Goal: Information Seeking & Learning: Understand process/instructions

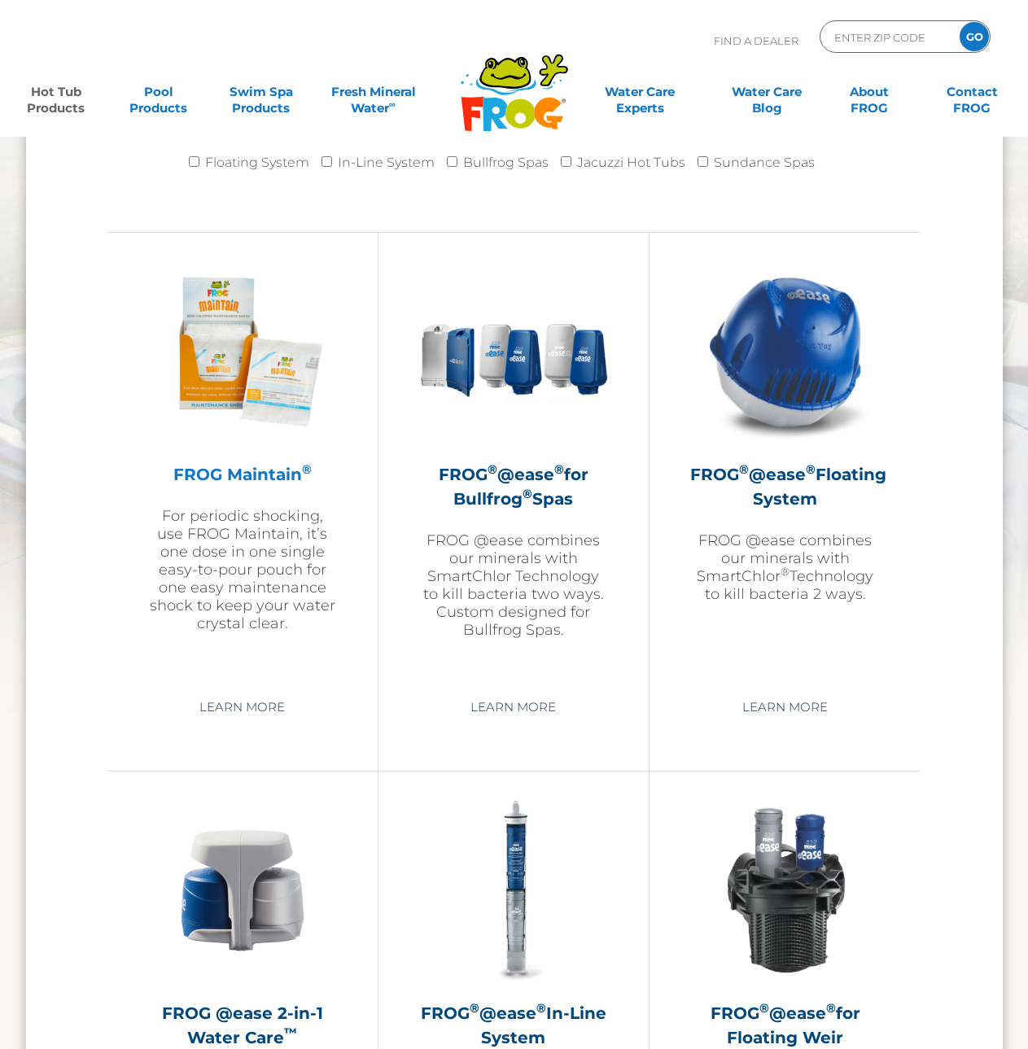
scroll to position [1872, 0]
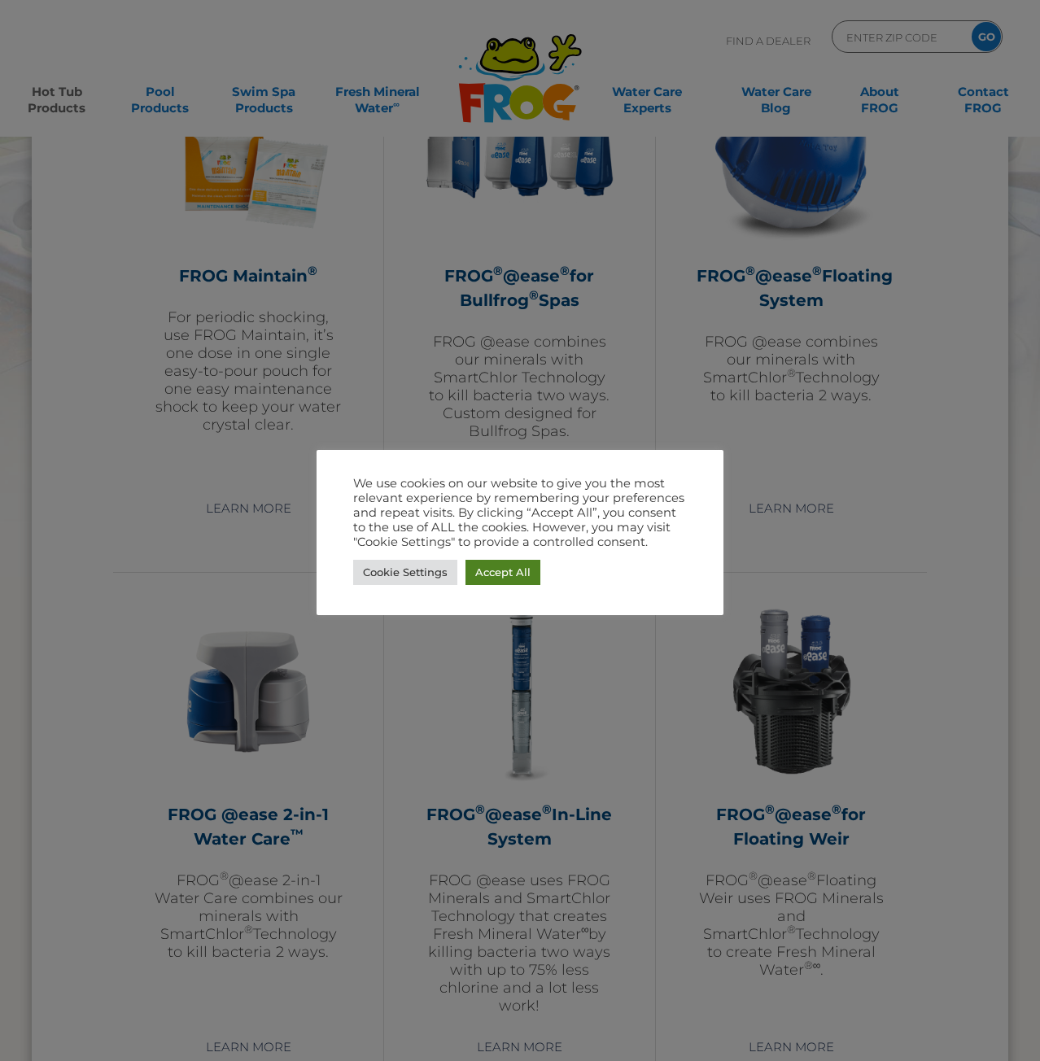
click at [509, 561] on link "Accept All" at bounding box center [502, 572] width 75 height 25
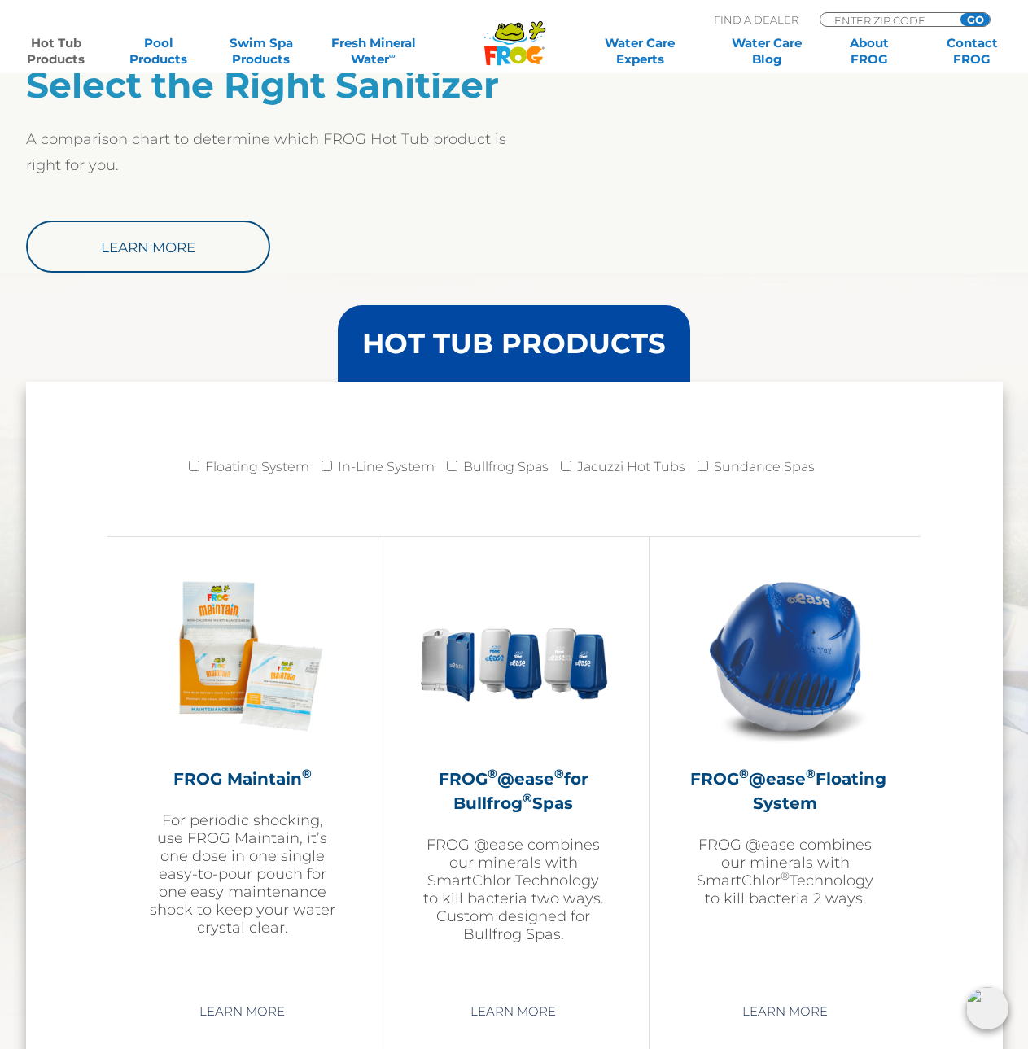
scroll to position [1139, 0]
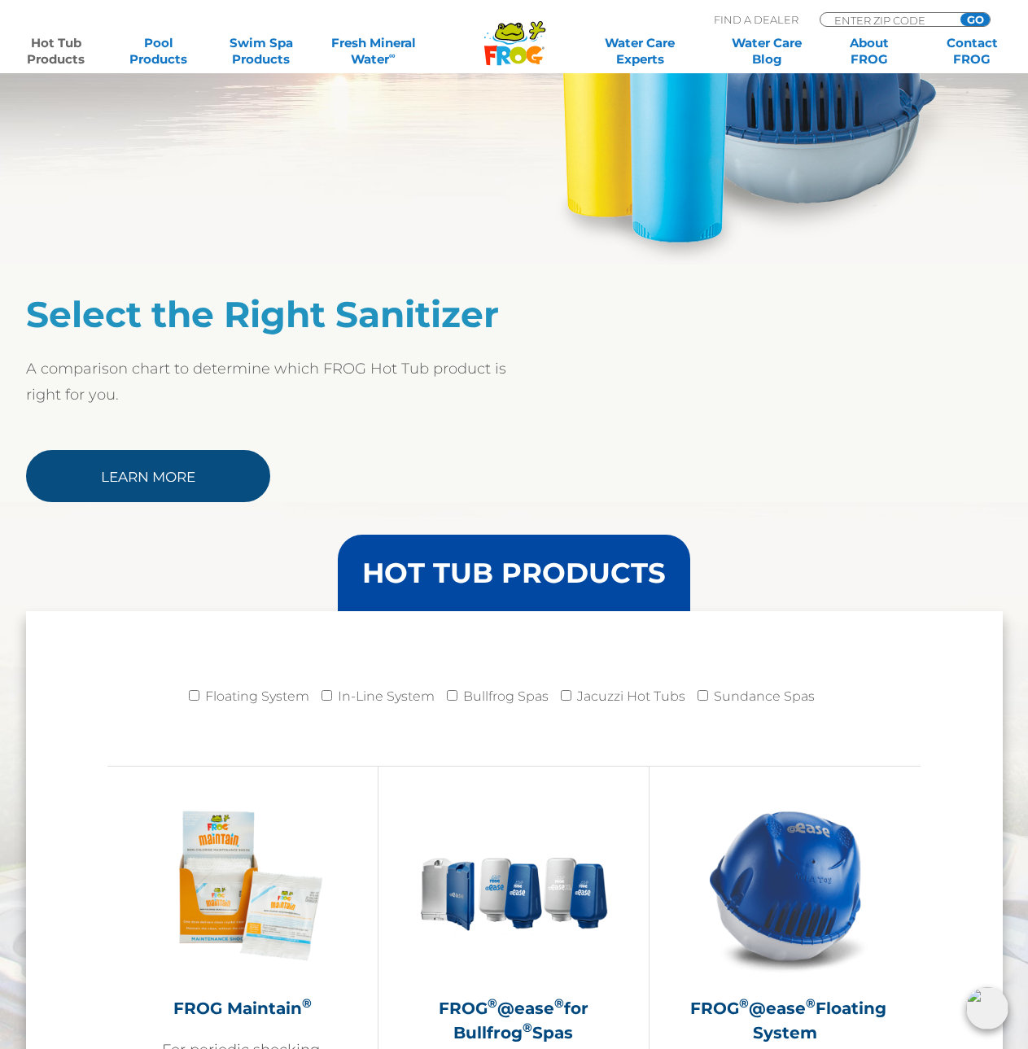
click at [138, 467] on link "Learn More" at bounding box center [148, 476] width 244 height 52
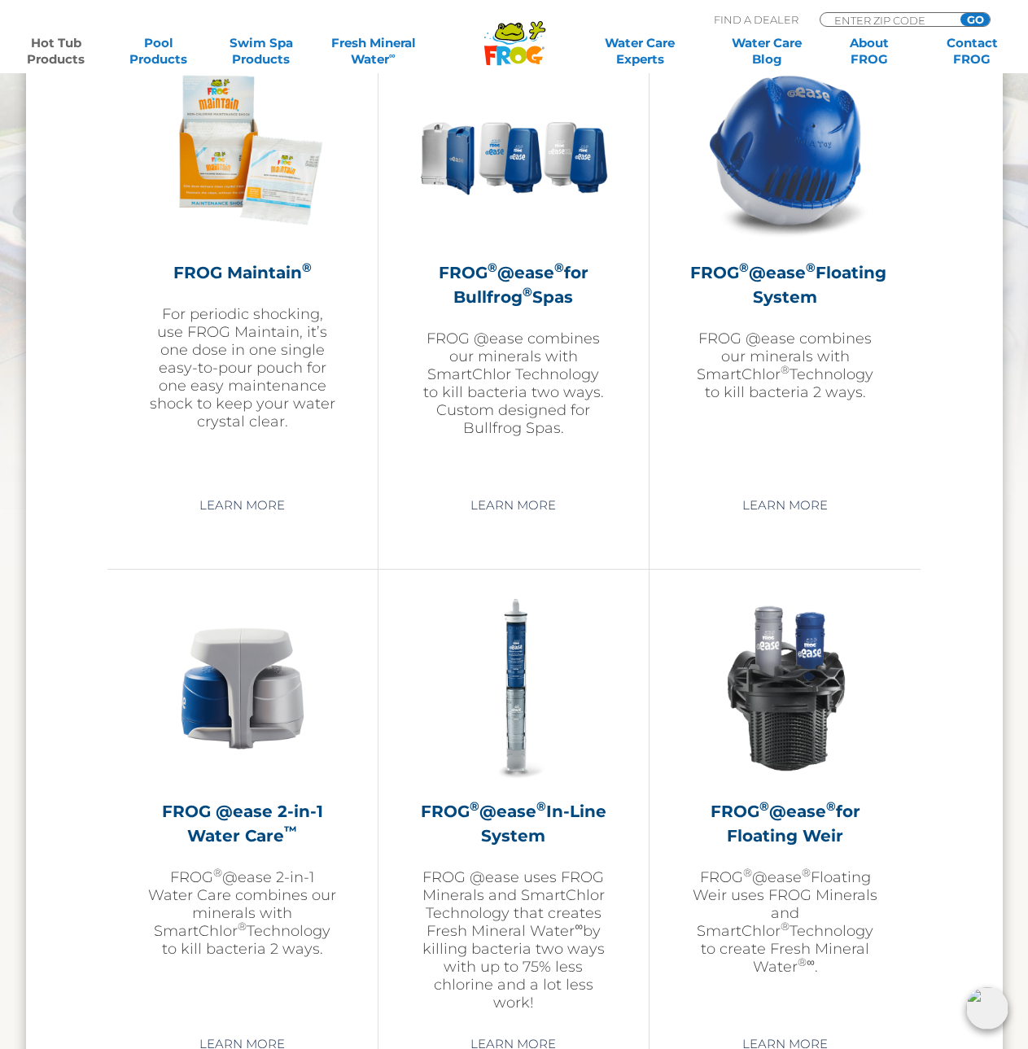
scroll to position [1627, 0]
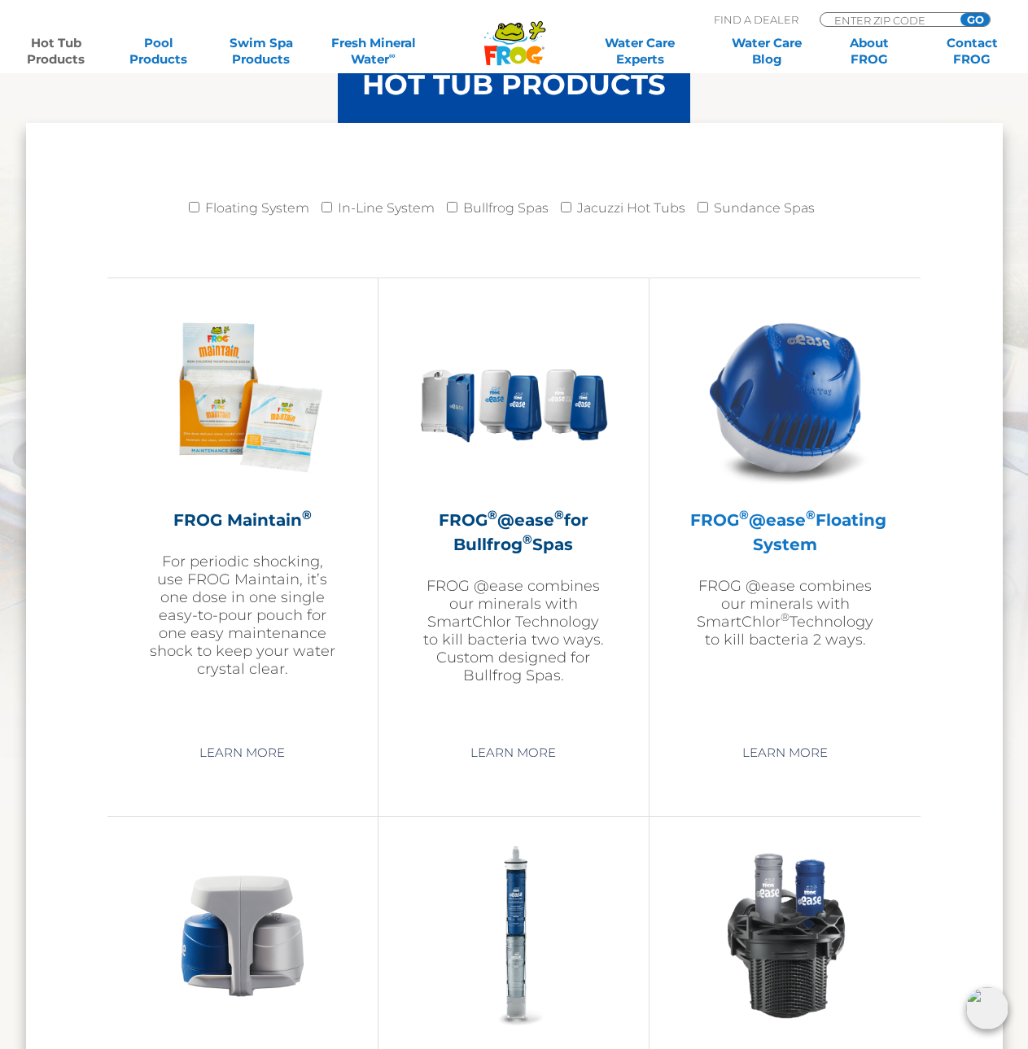
click at [813, 428] on img at bounding box center [785, 397] width 189 height 189
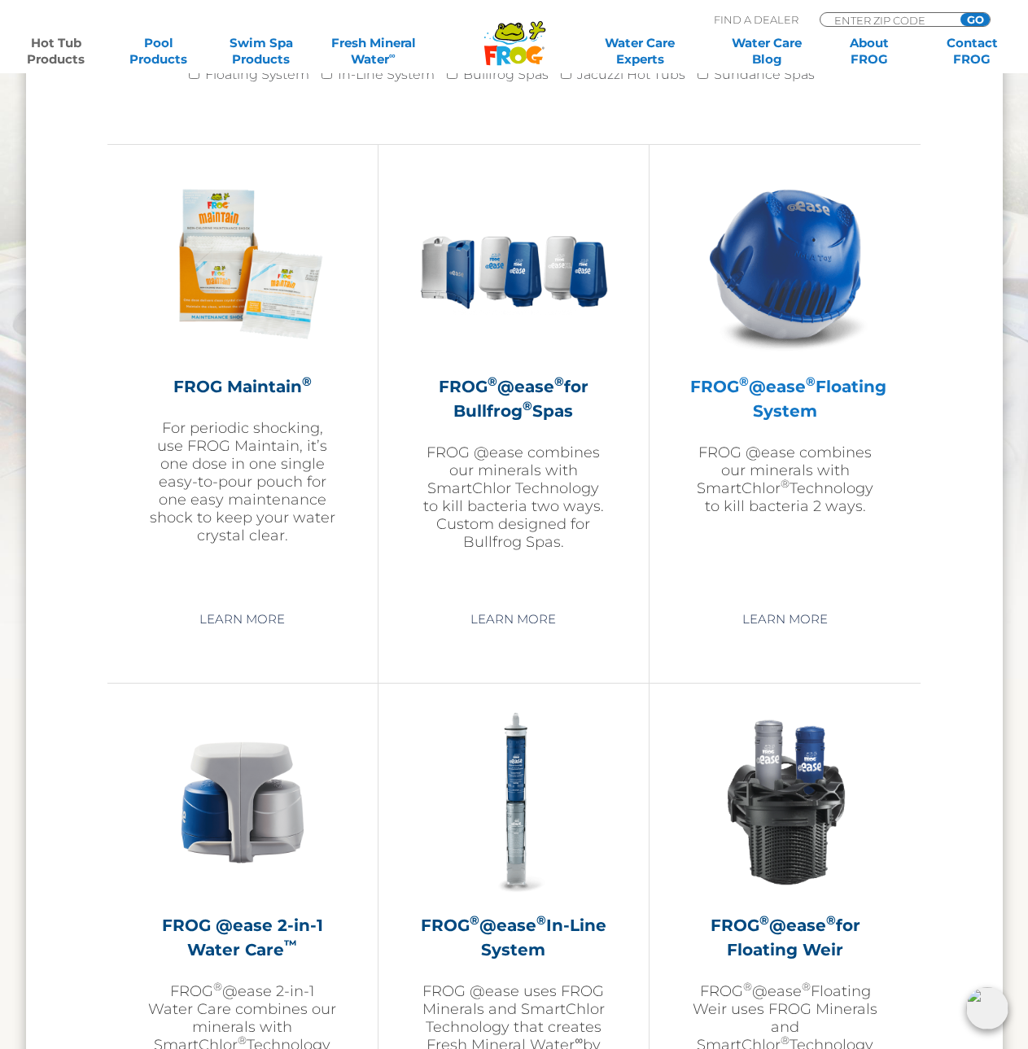
scroll to position [1790, 0]
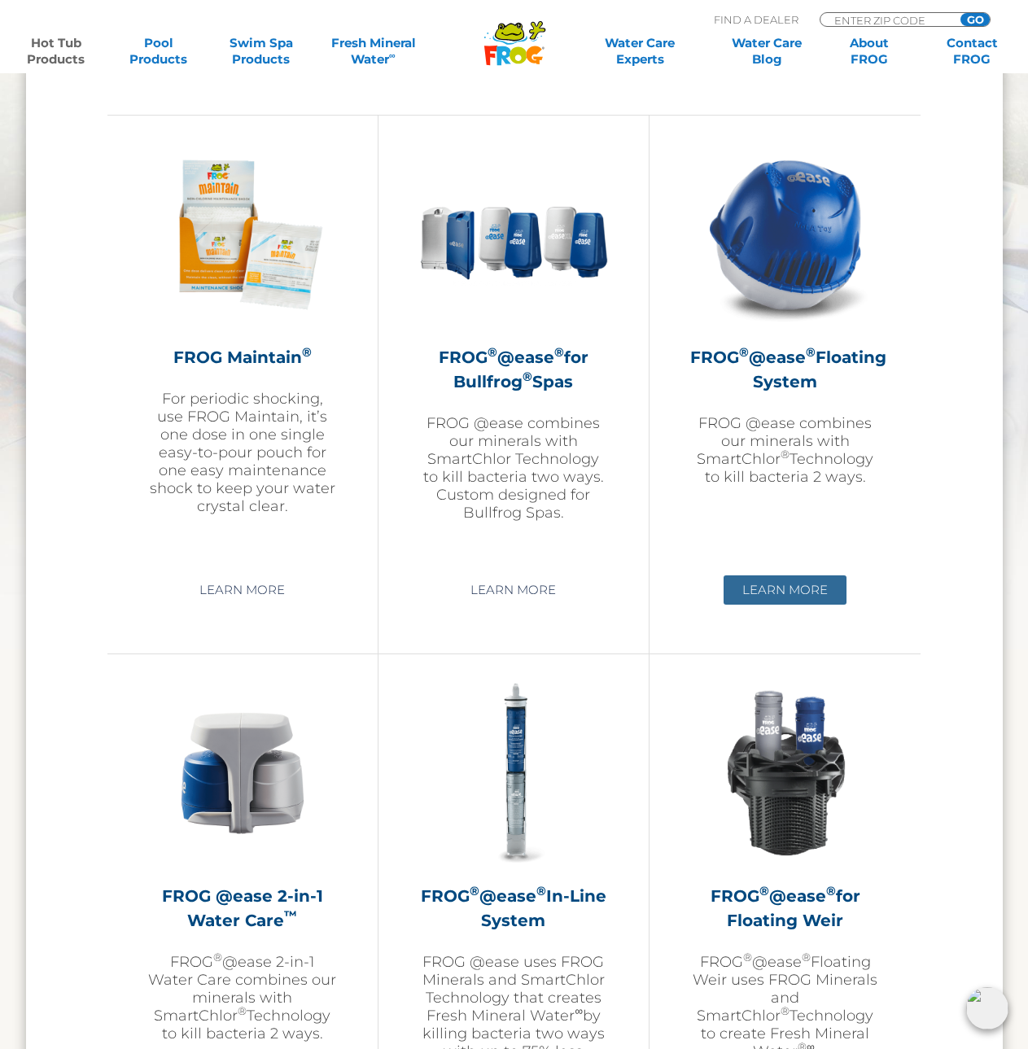
click at [774, 589] on link "Learn More" at bounding box center [784, 589] width 123 height 29
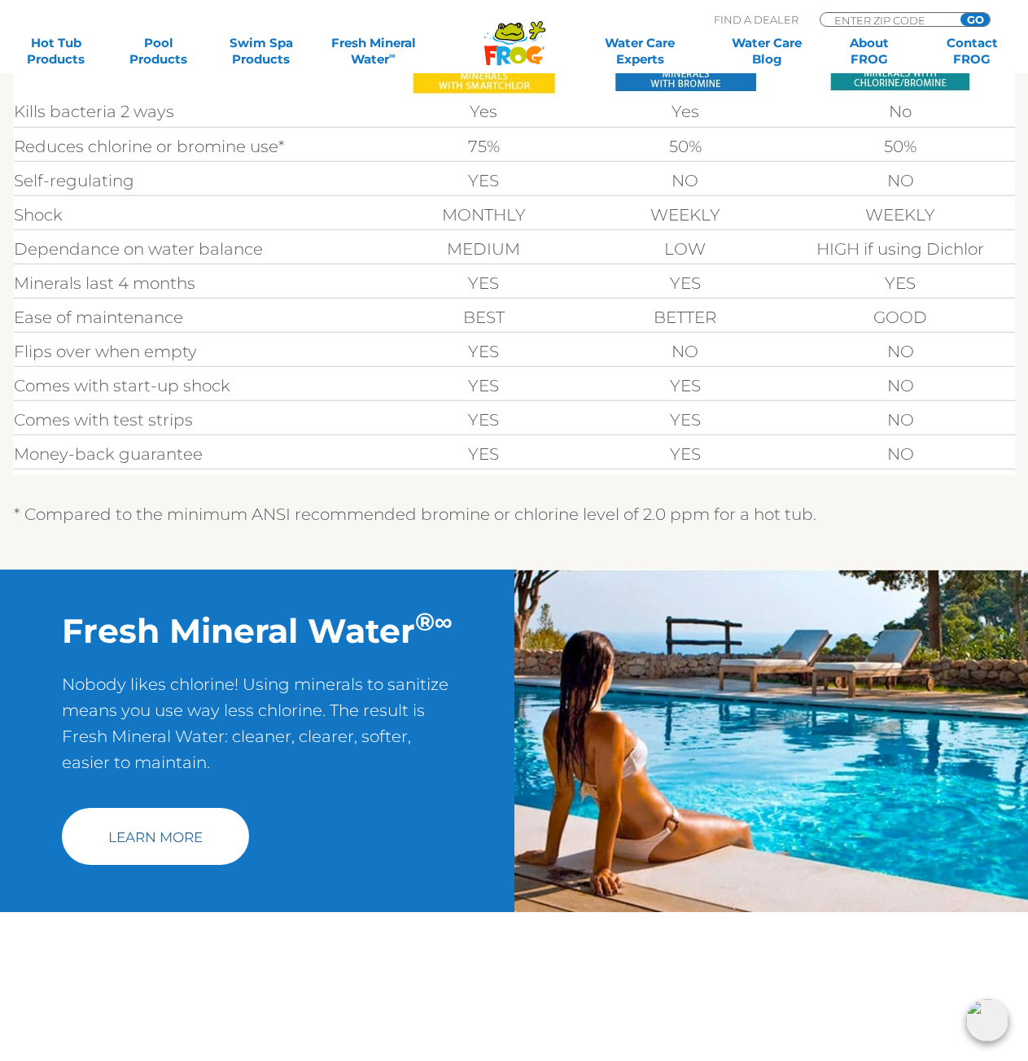
scroll to position [976, 0]
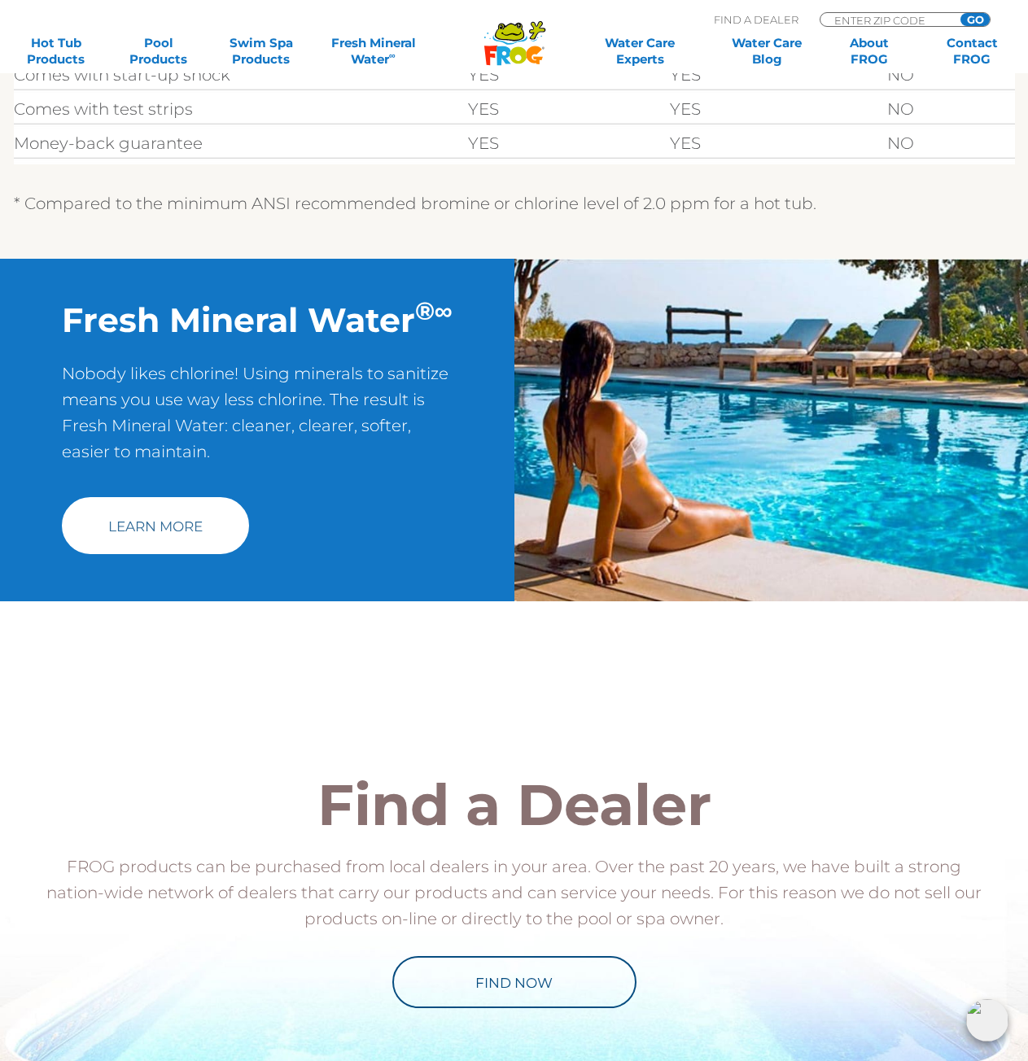
click at [186, 552] on link "Learn More" at bounding box center [155, 525] width 187 height 57
click at [181, 527] on link "Learn More" at bounding box center [155, 525] width 187 height 57
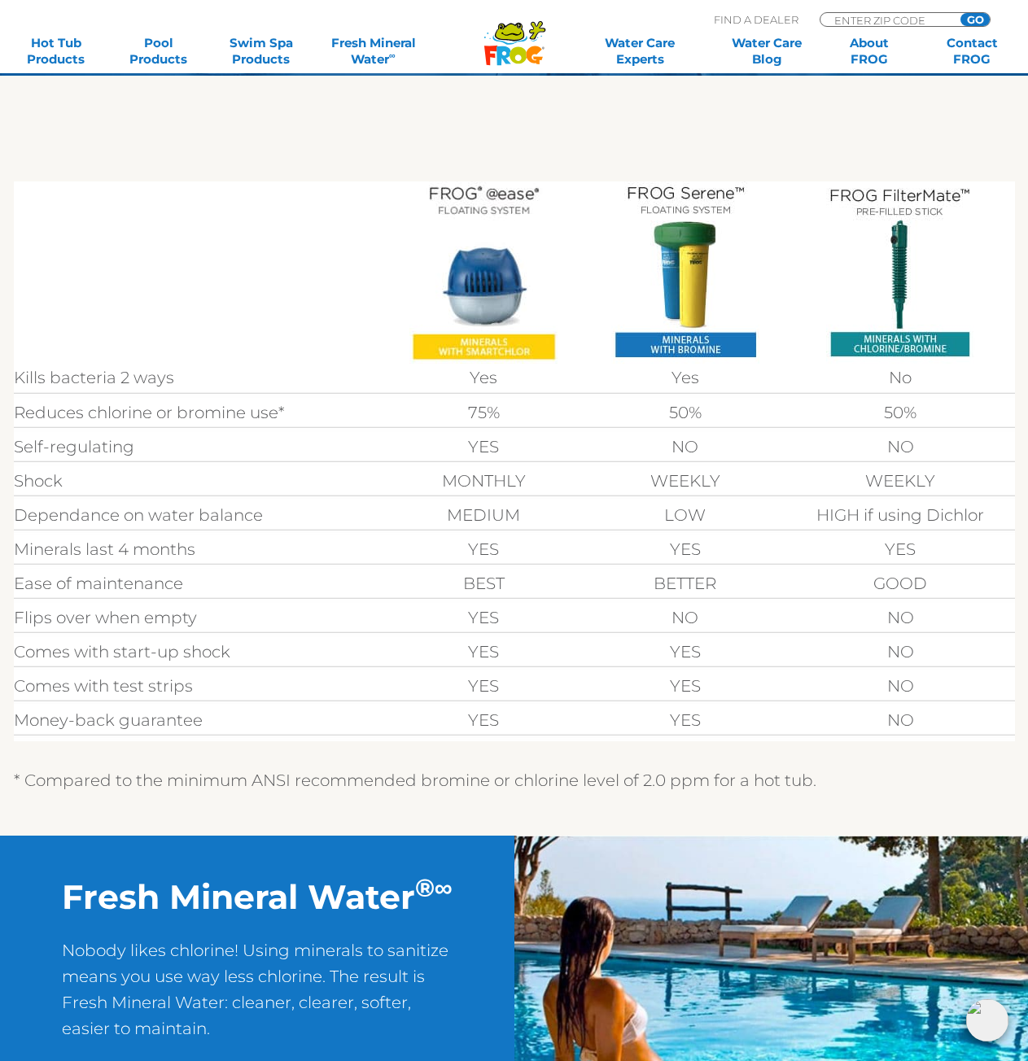
scroll to position [345, 0]
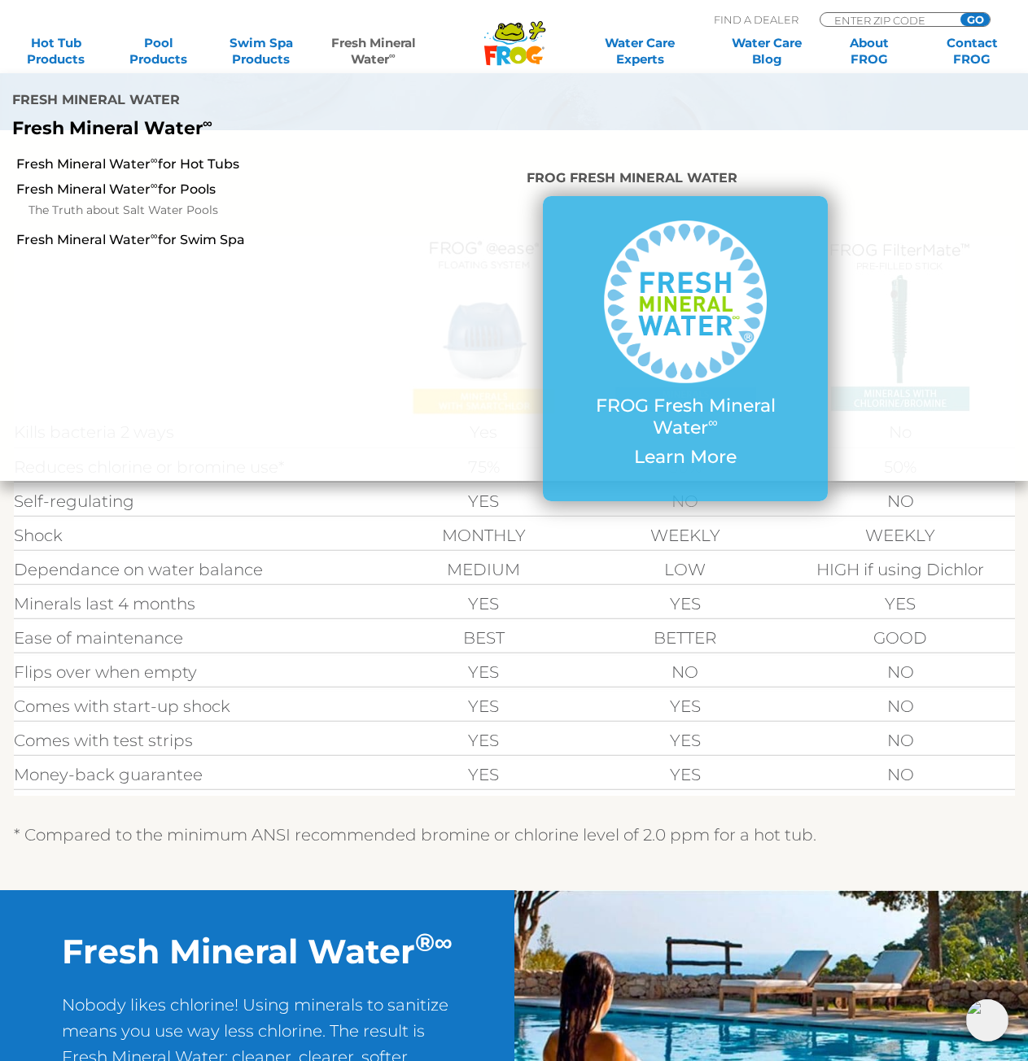
click at [374, 41] on link "Fresh Mineral Water ∞" at bounding box center [372, 51] width 99 height 33
click at [197, 163] on link "Fresh Mineral Water ∞ for Hot Tubs" at bounding box center [179, 164] width 326 height 18
click at [152, 167] on link "Fresh Mineral Water ∞ for Hot Tubs" at bounding box center [179, 164] width 326 height 18
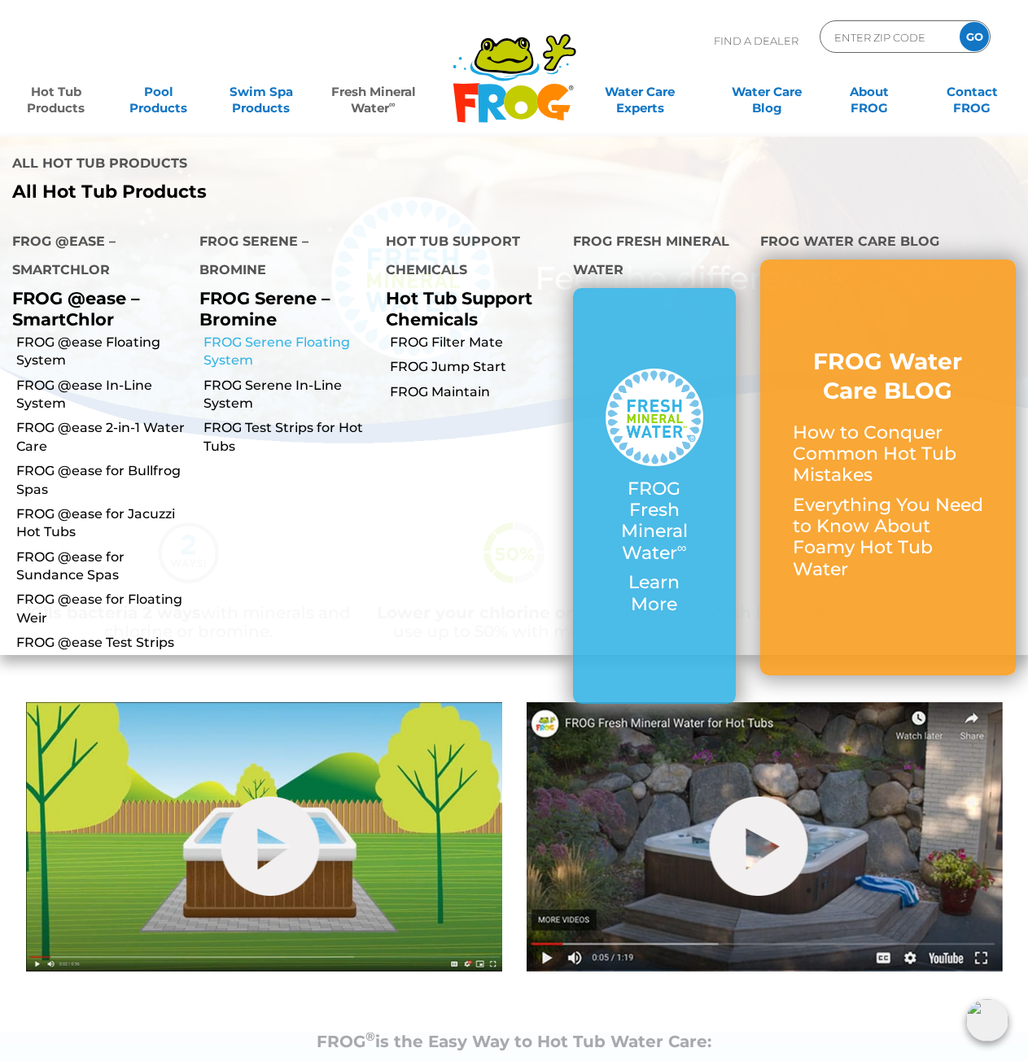
click at [284, 343] on link "FROG Serene Floating System" at bounding box center [288, 352] width 171 height 37
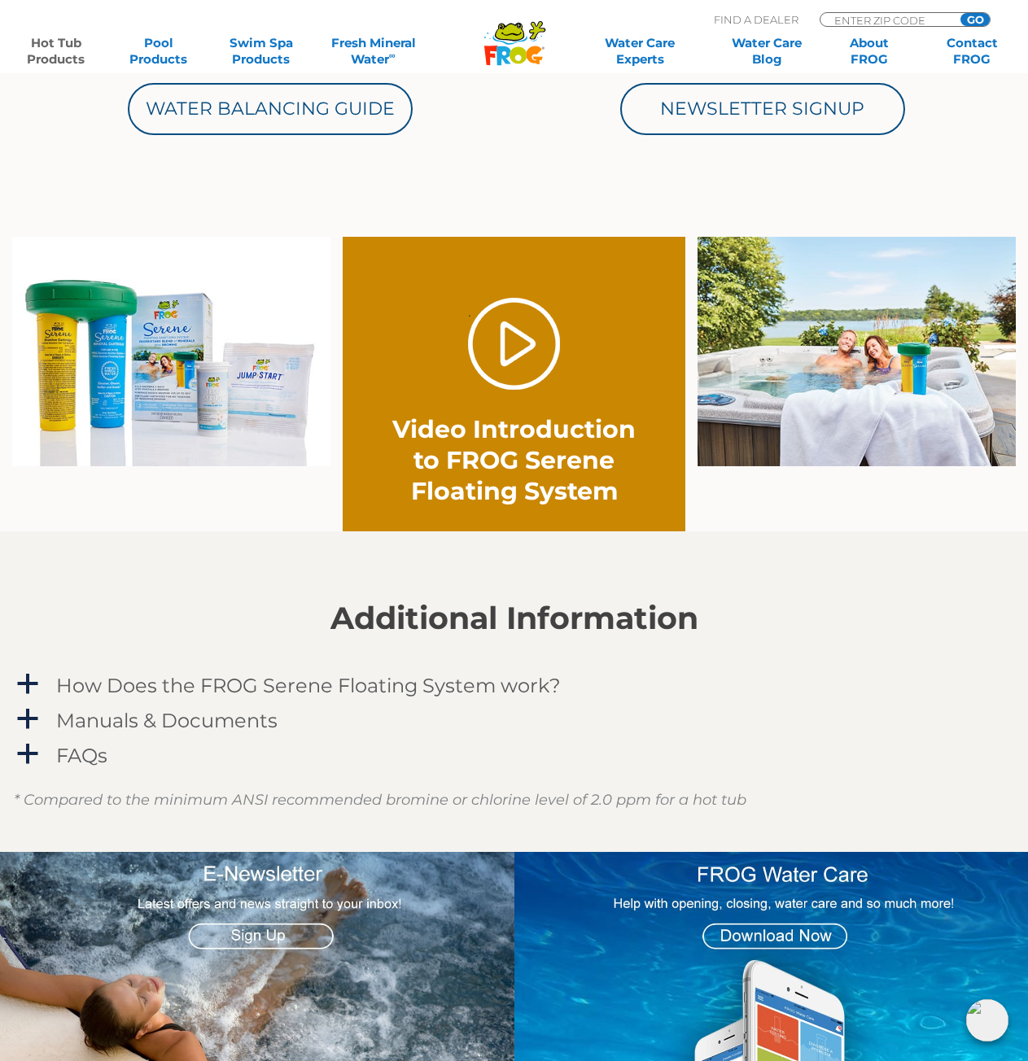
scroll to position [976, 0]
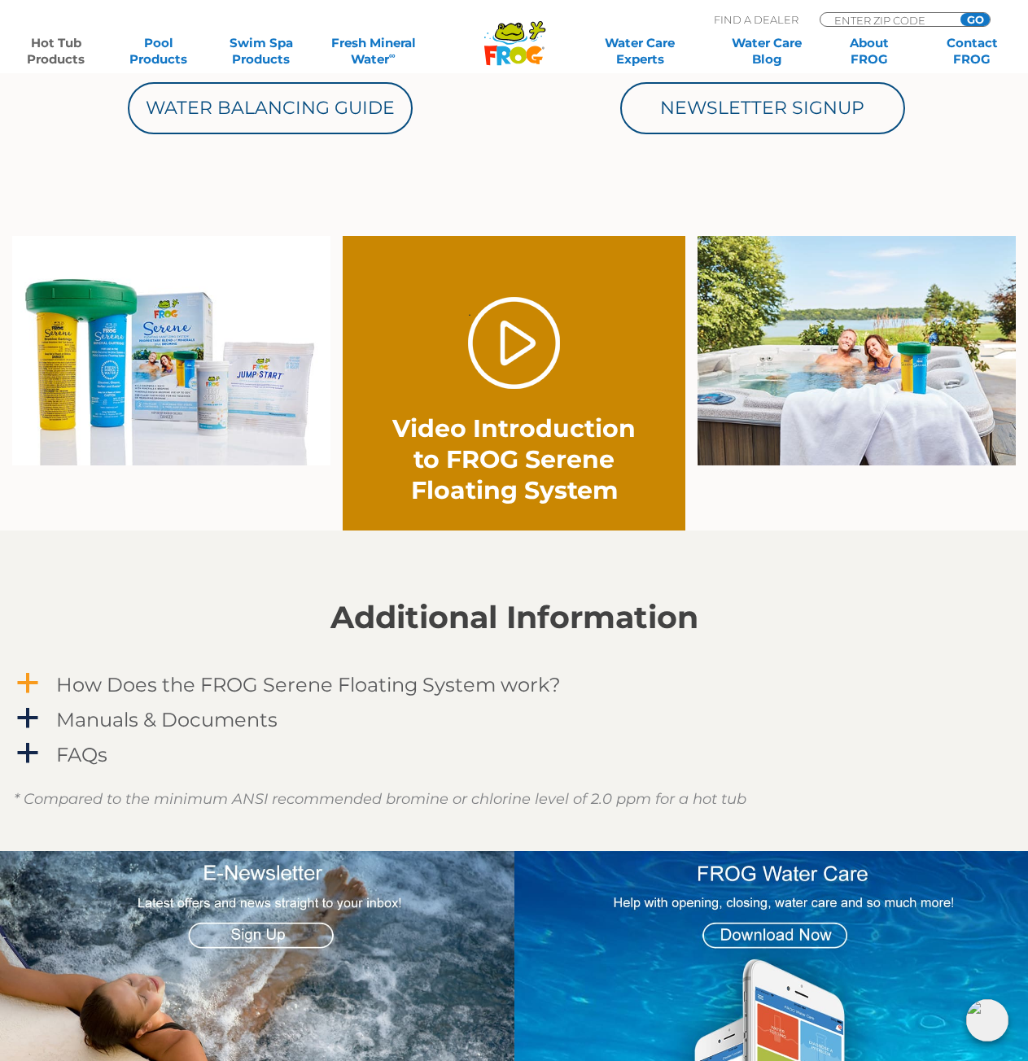
click at [343, 687] on h4 "How Does the FROG Serene Floating System work?" at bounding box center [308, 685] width 505 height 22
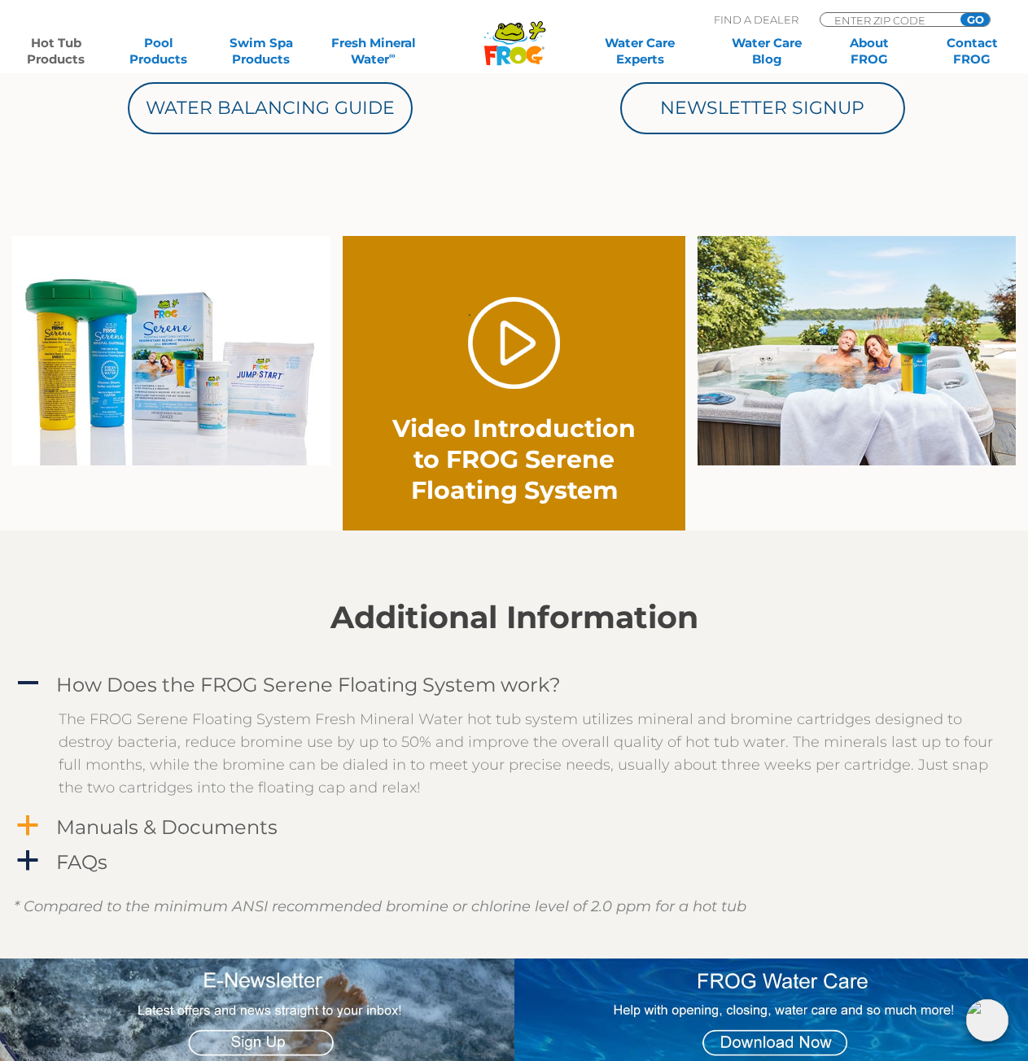
click at [195, 835] on h4 "Manuals & Documents" at bounding box center [166, 827] width 221 height 22
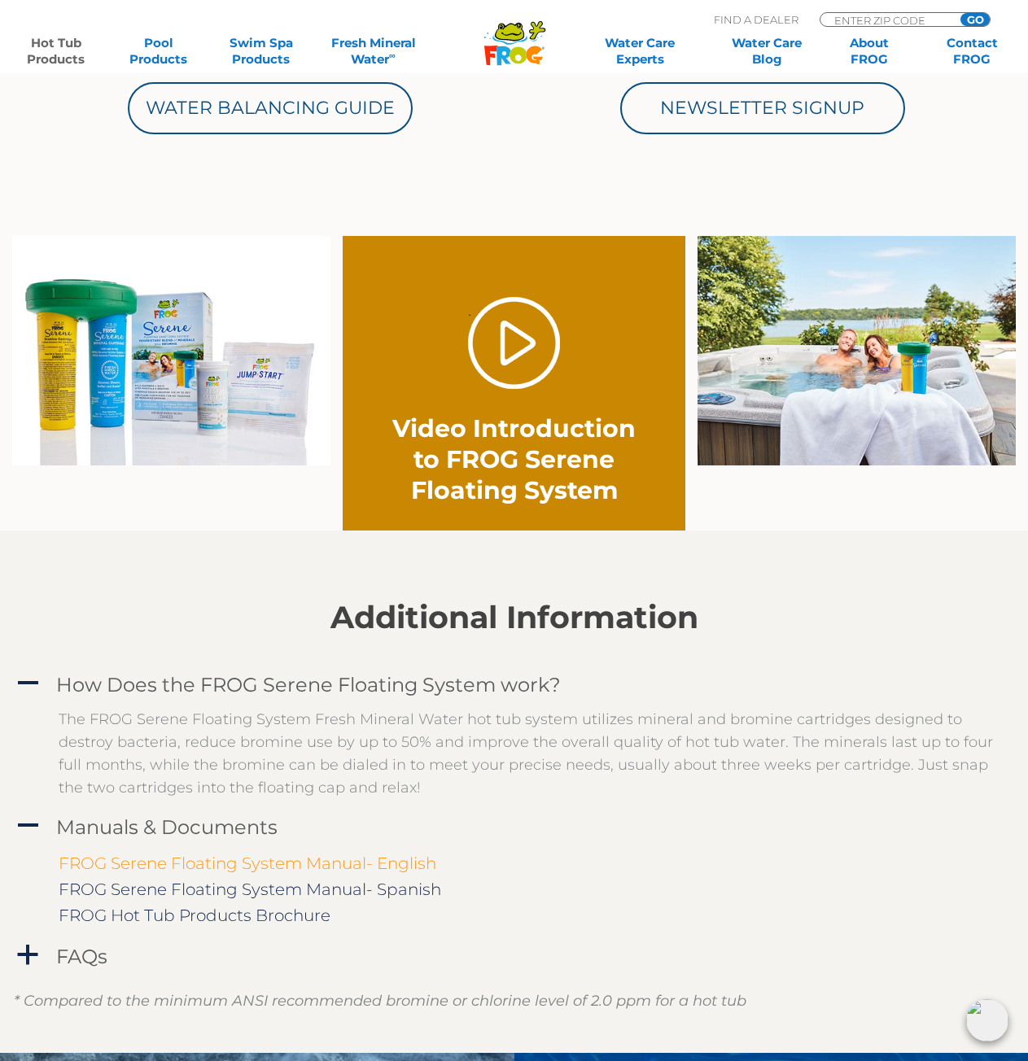
click at [203, 859] on link "FROG Serene Floating System Manual- English" at bounding box center [248, 864] width 378 height 20
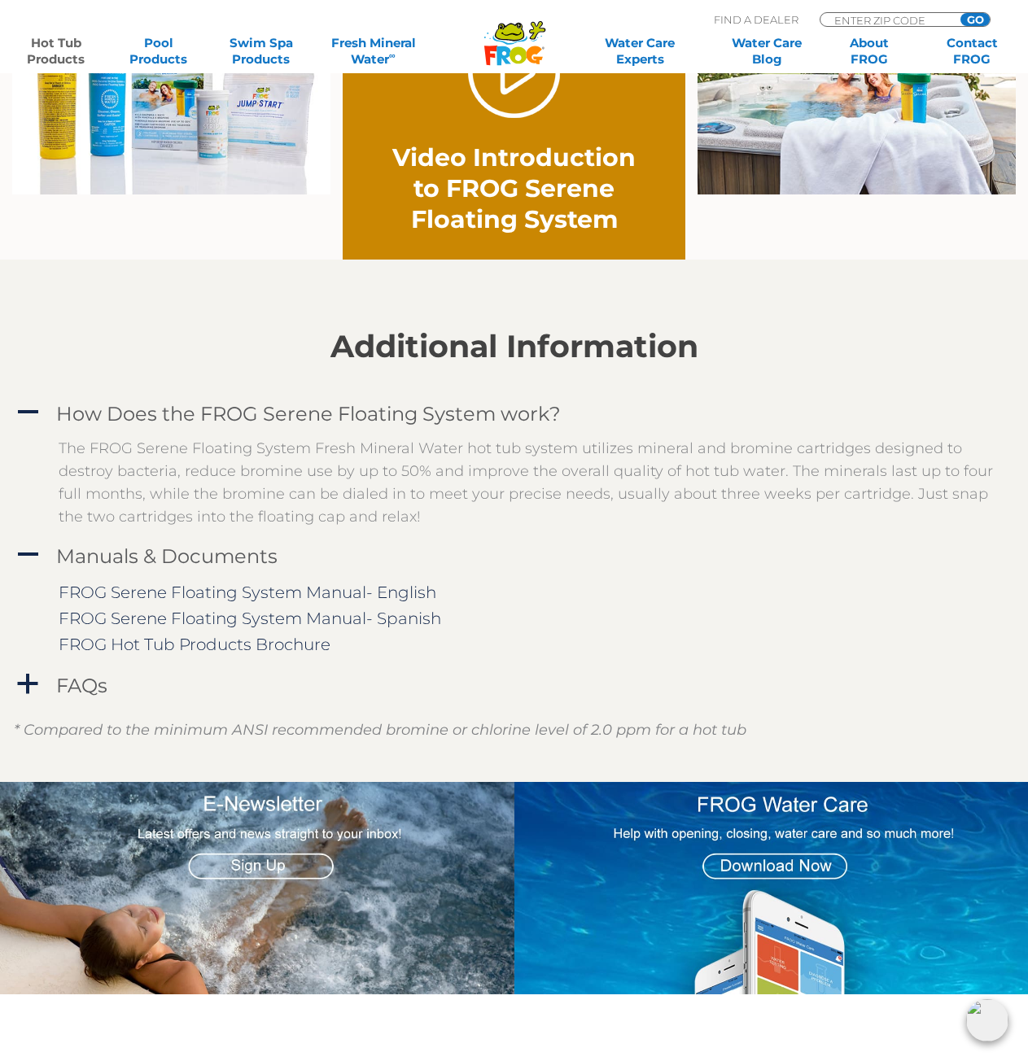
scroll to position [1302, 0]
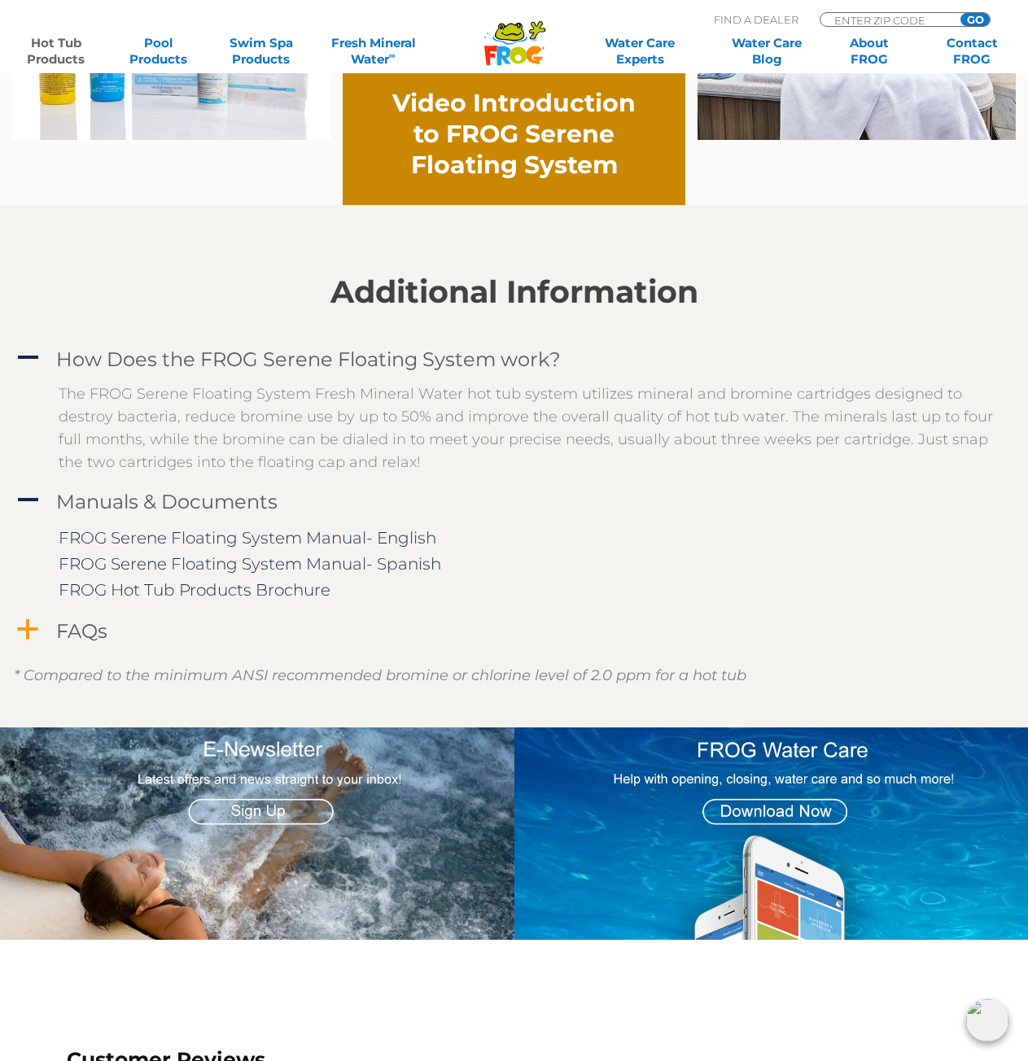
click at [26, 625] on span "a" at bounding box center [27, 630] width 24 height 24
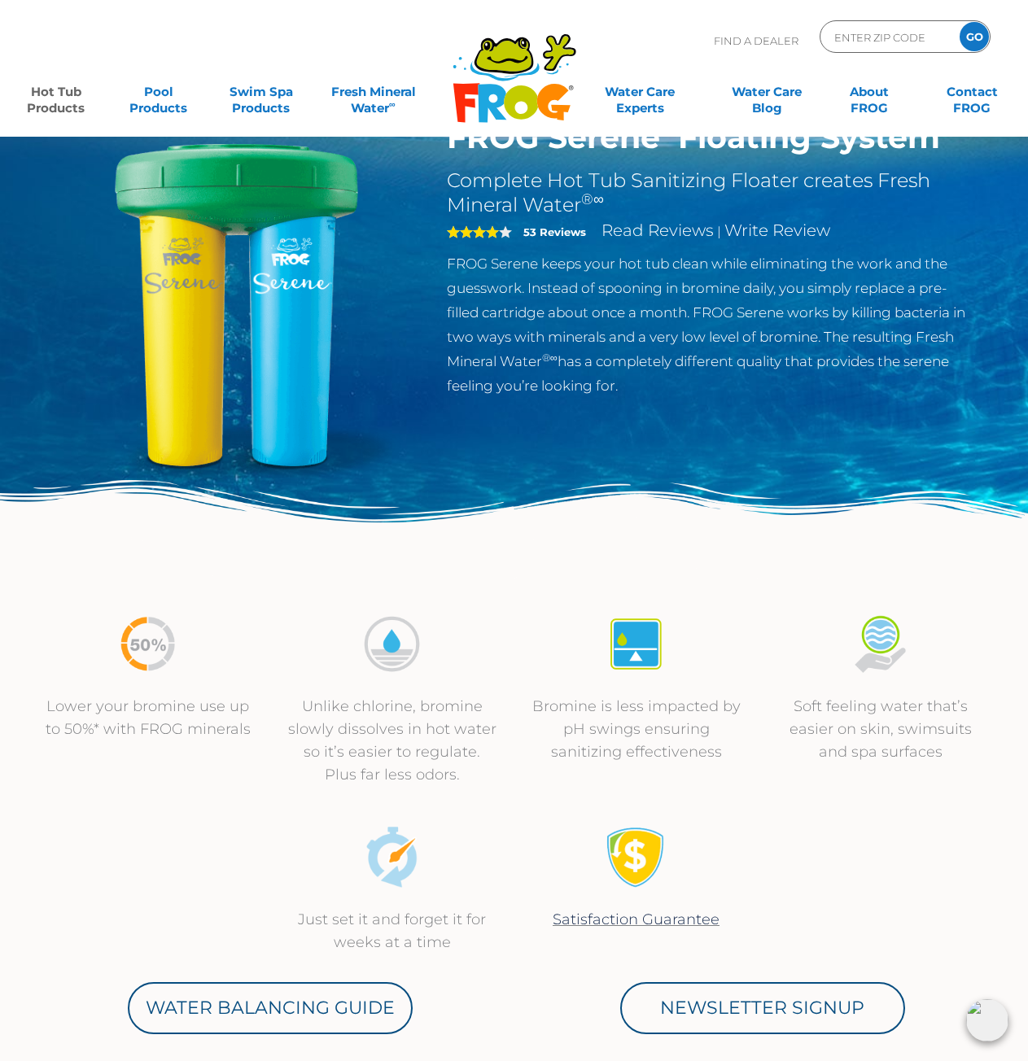
scroll to position [0, 0]
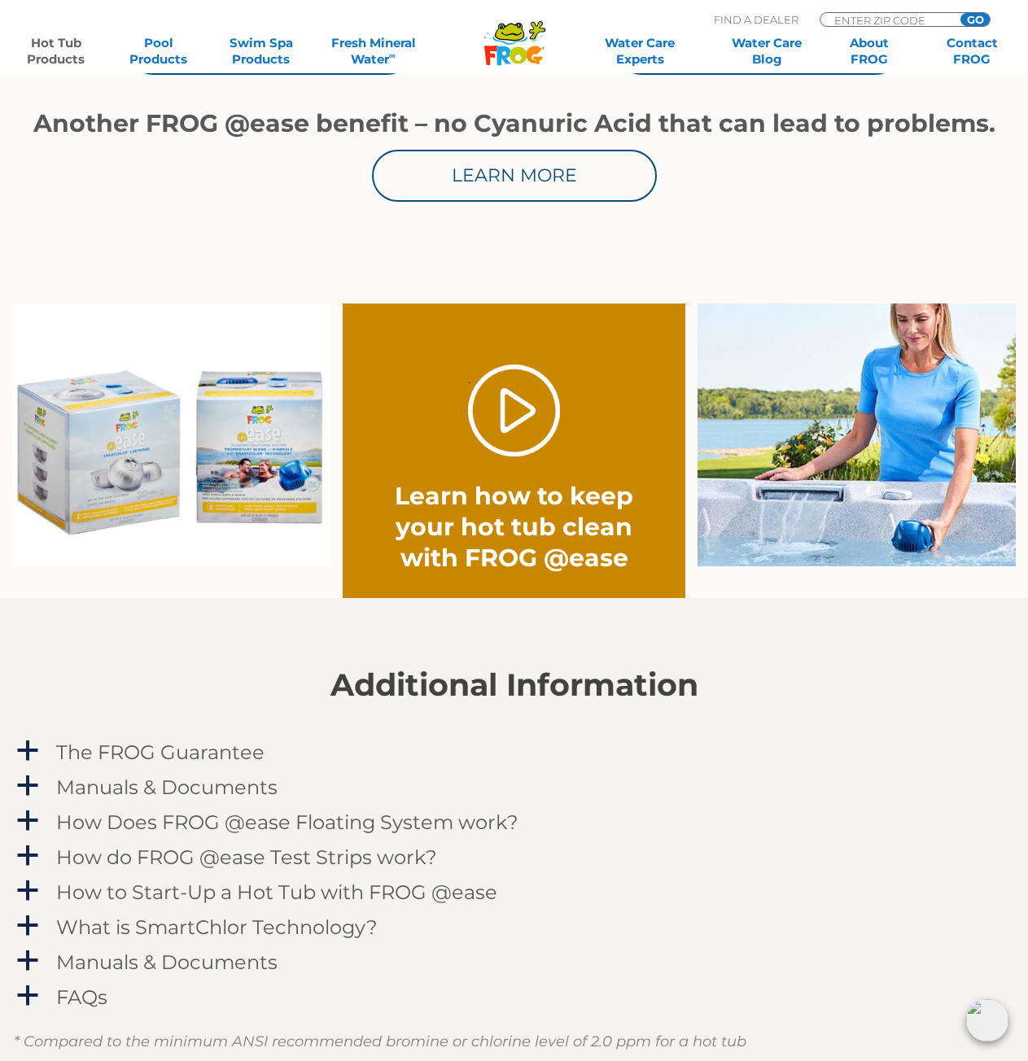
scroll to position [1221, 0]
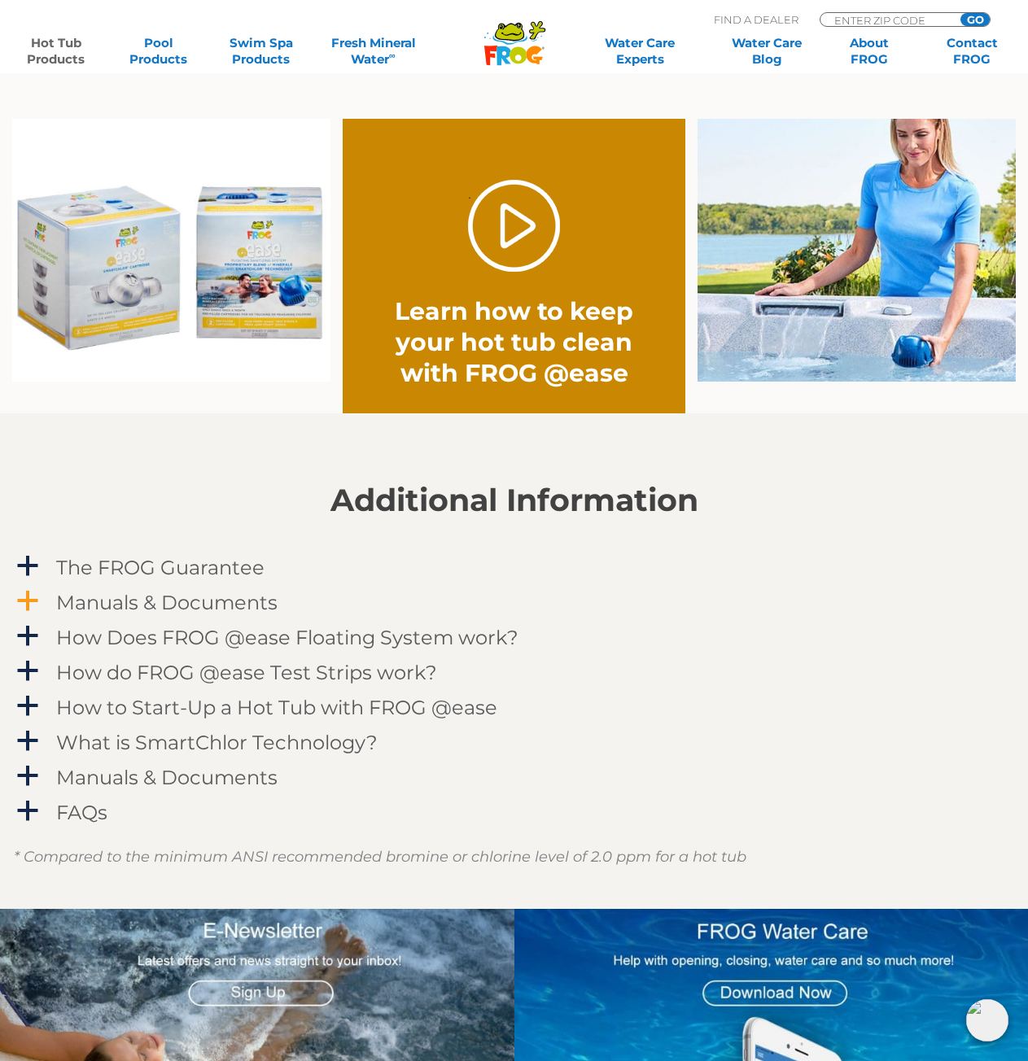
click at [211, 607] on h4 "Manuals & Documents" at bounding box center [166, 603] width 221 height 22
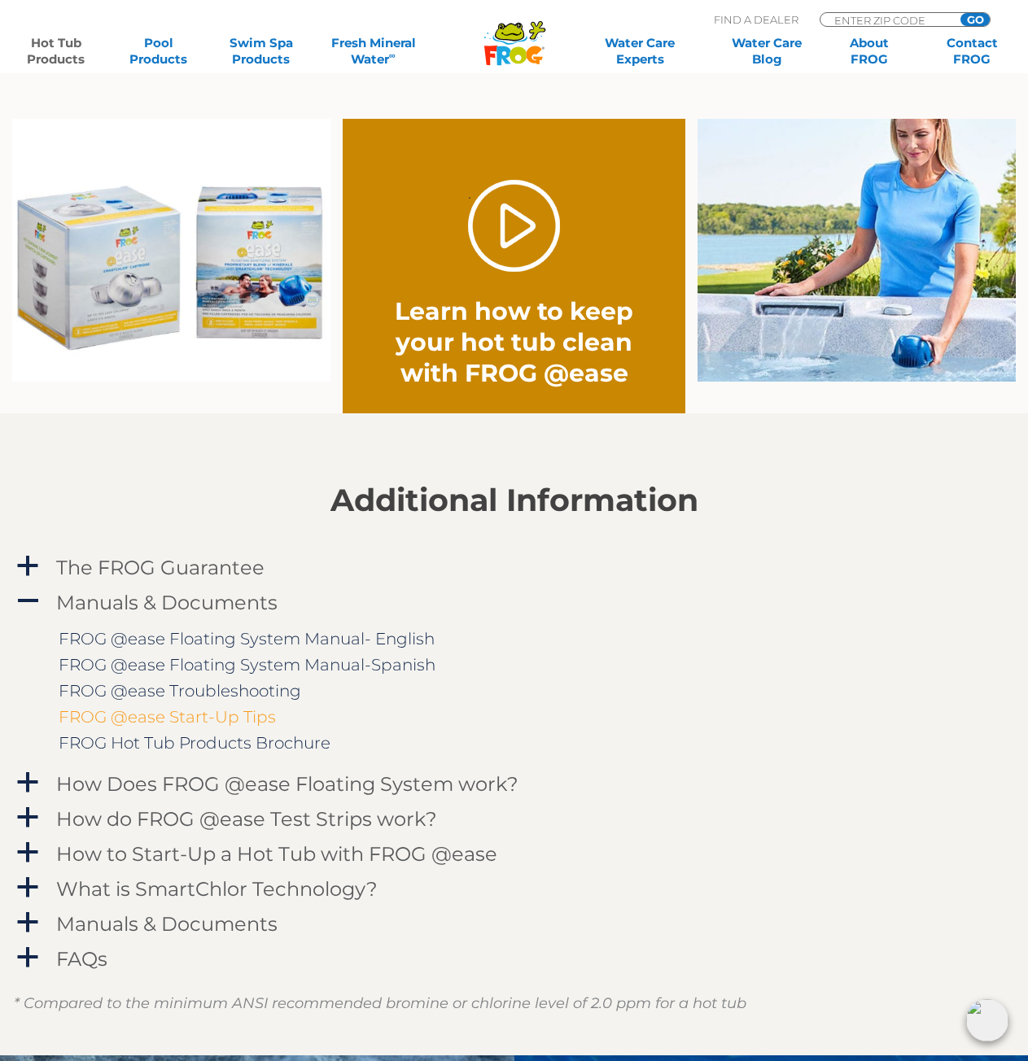
click at [175, 713] on link "FROG @ease Start-Up Tips" at bounding box center [167, 717] width 217 height 20
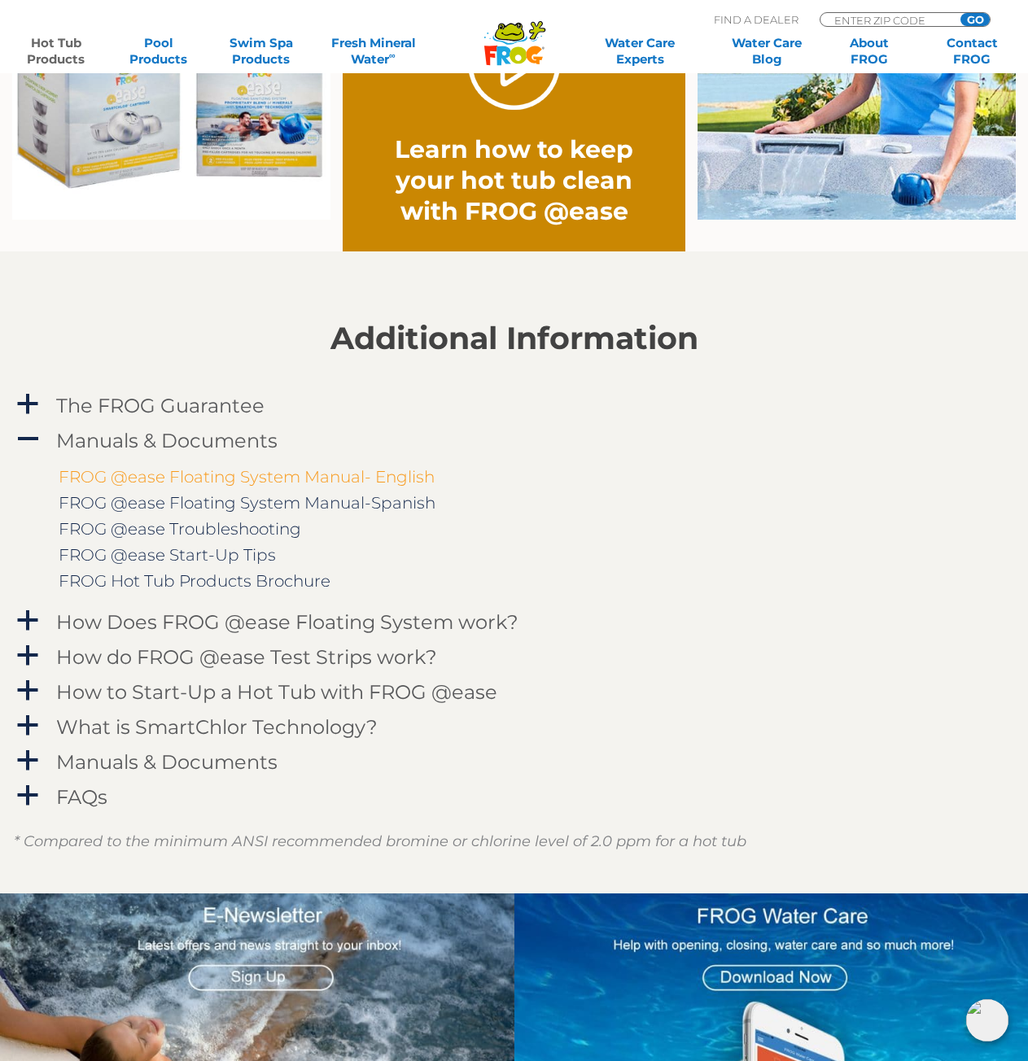
scroll to position [1383, 0]
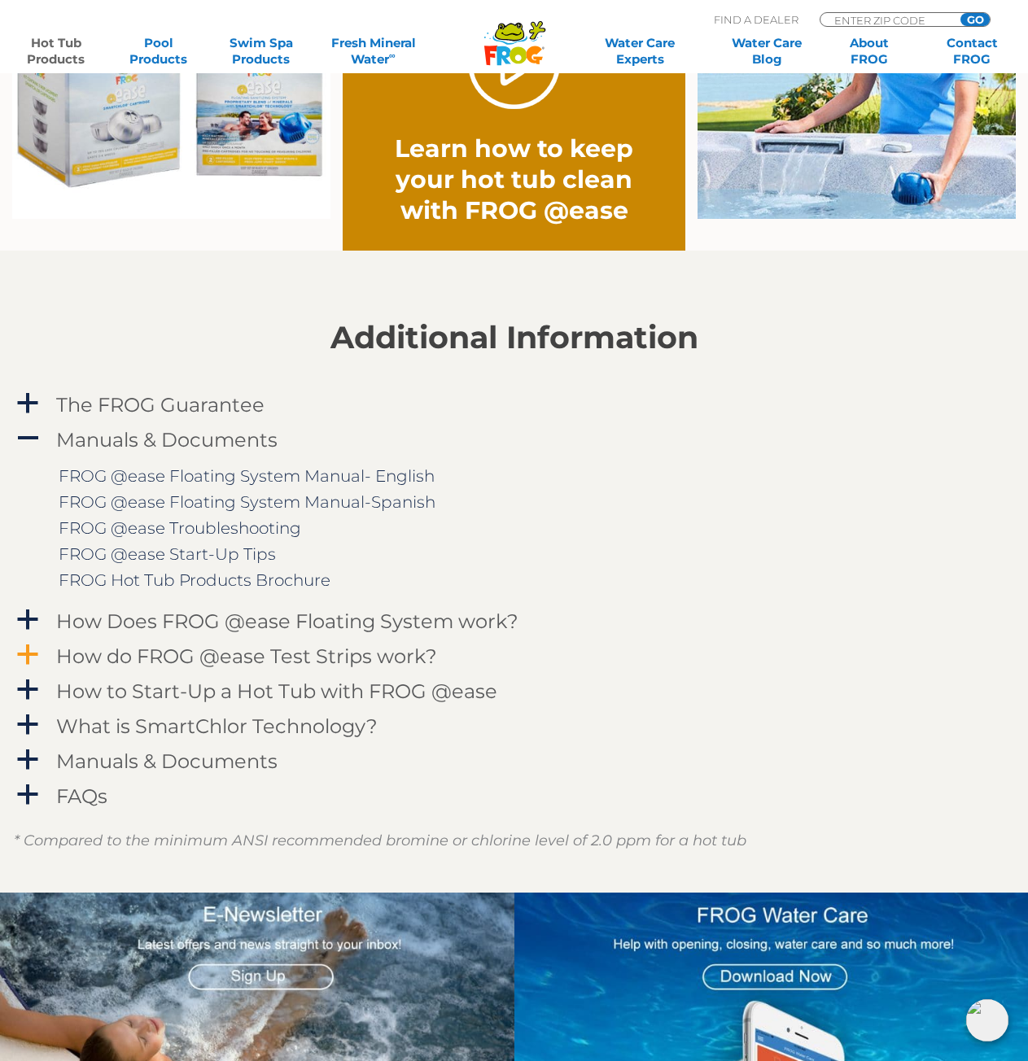
click at [63, 650] on h4 "How do FROG @ease Test Strips work?" at bounding box center [246, 656] width 381 height 22
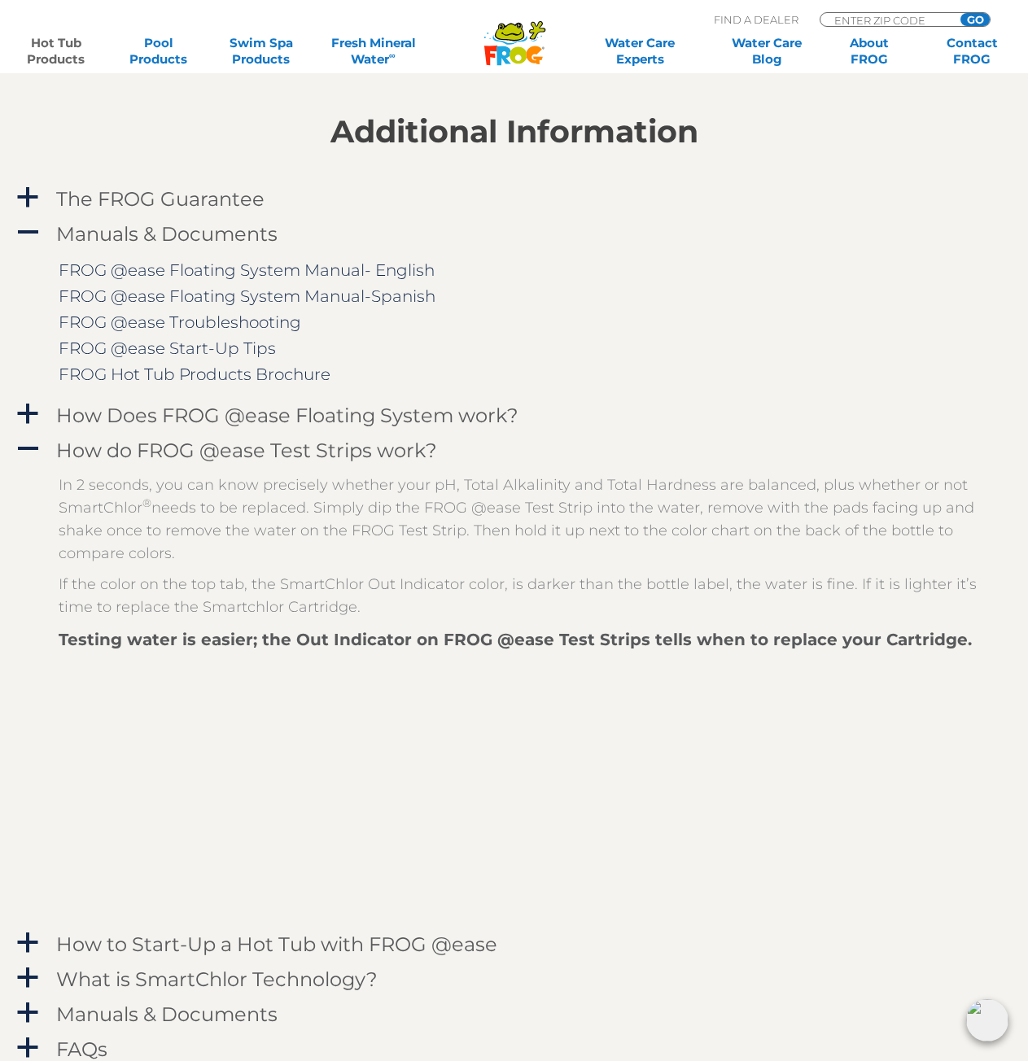
scroll to position [1872, 0]
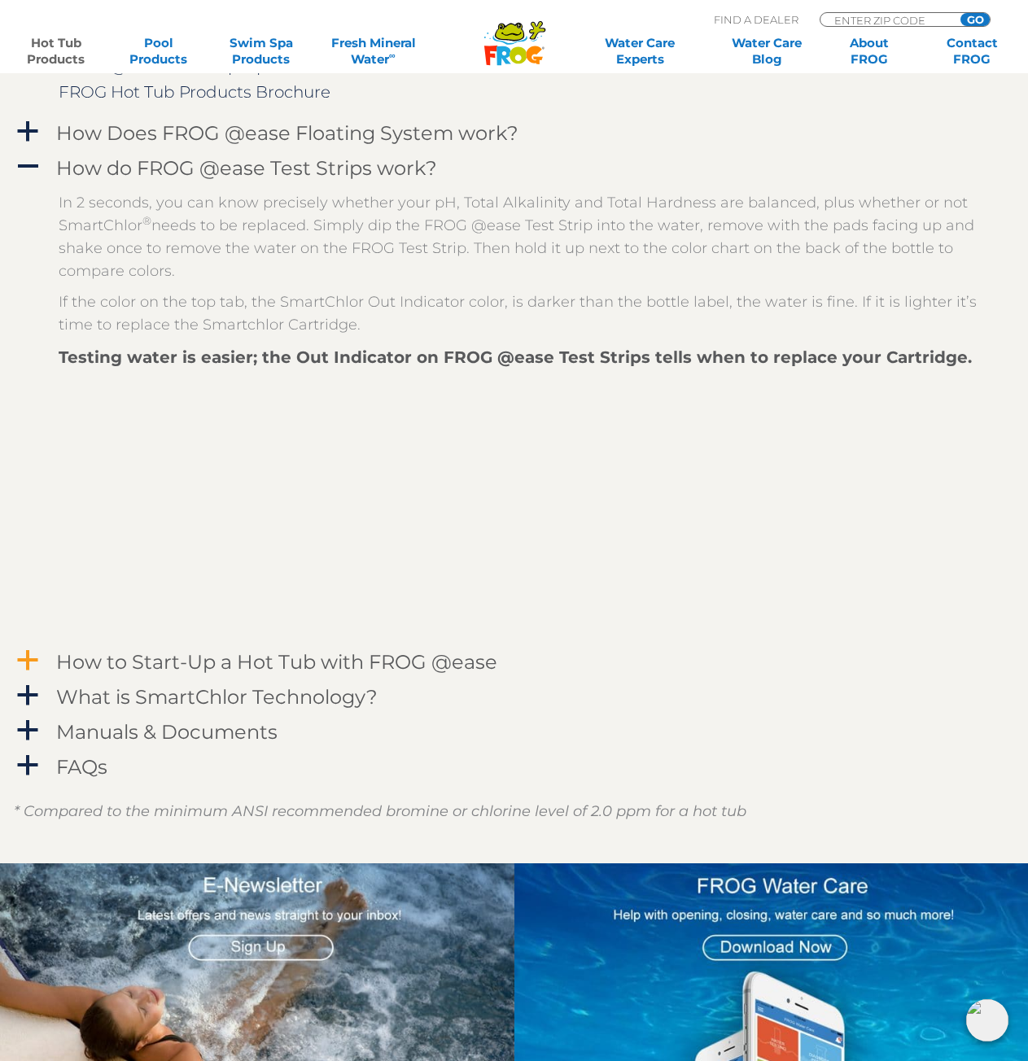
click at [185, 668] on h4 "How to Start-Up a Hot Tub with FROG @ease" at bounding box center [276, 662] width 441 height 22
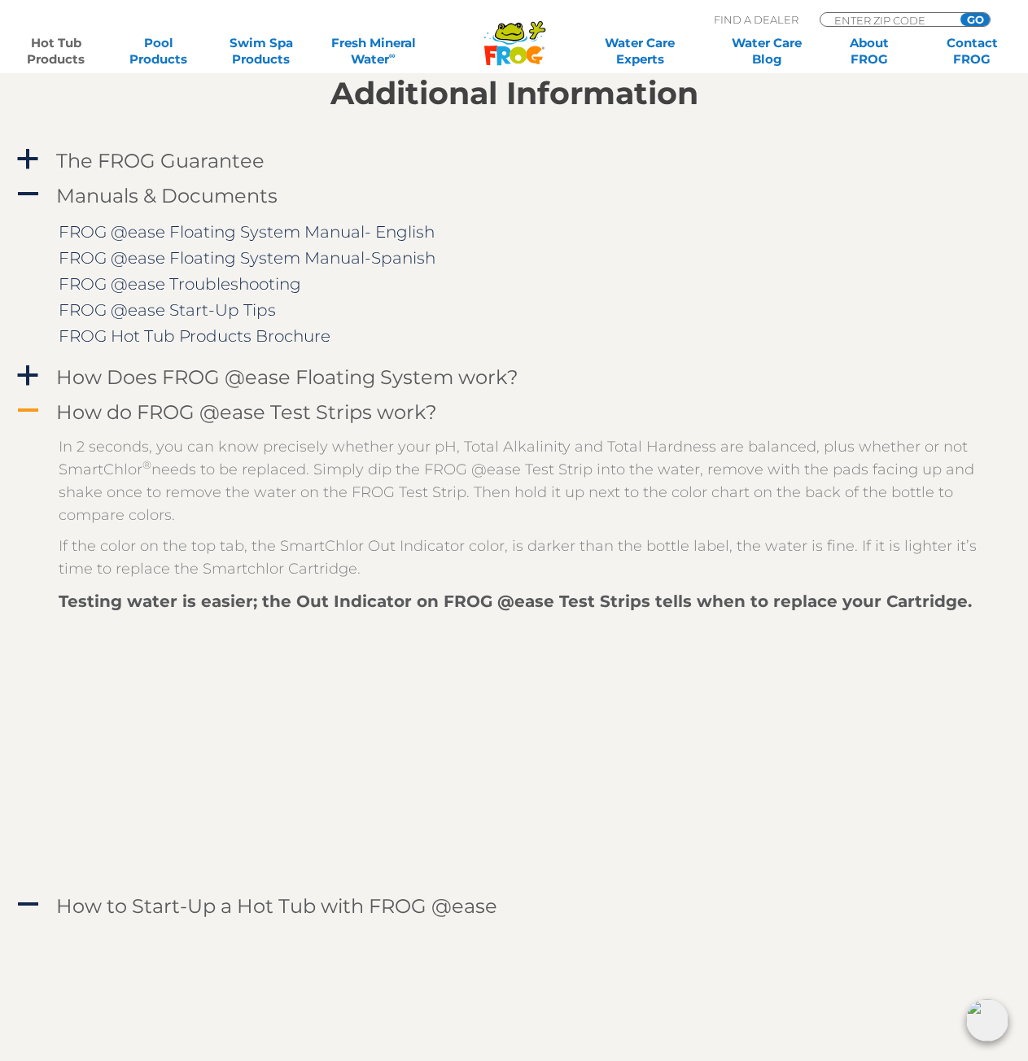
scroll to position [2034, 0]
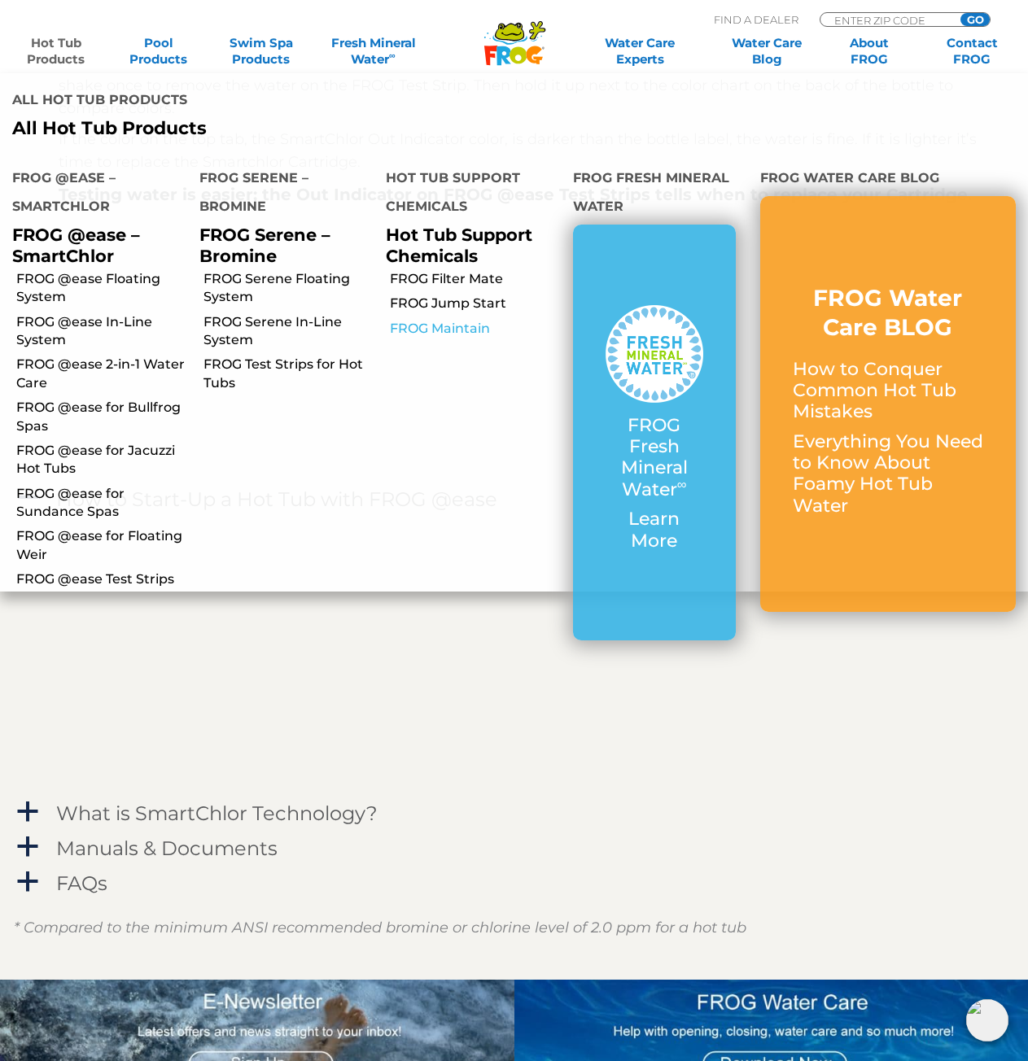
click at [462, 325] on link "FROG Maintain" at bounding box center [475, 329] width 171 height 18
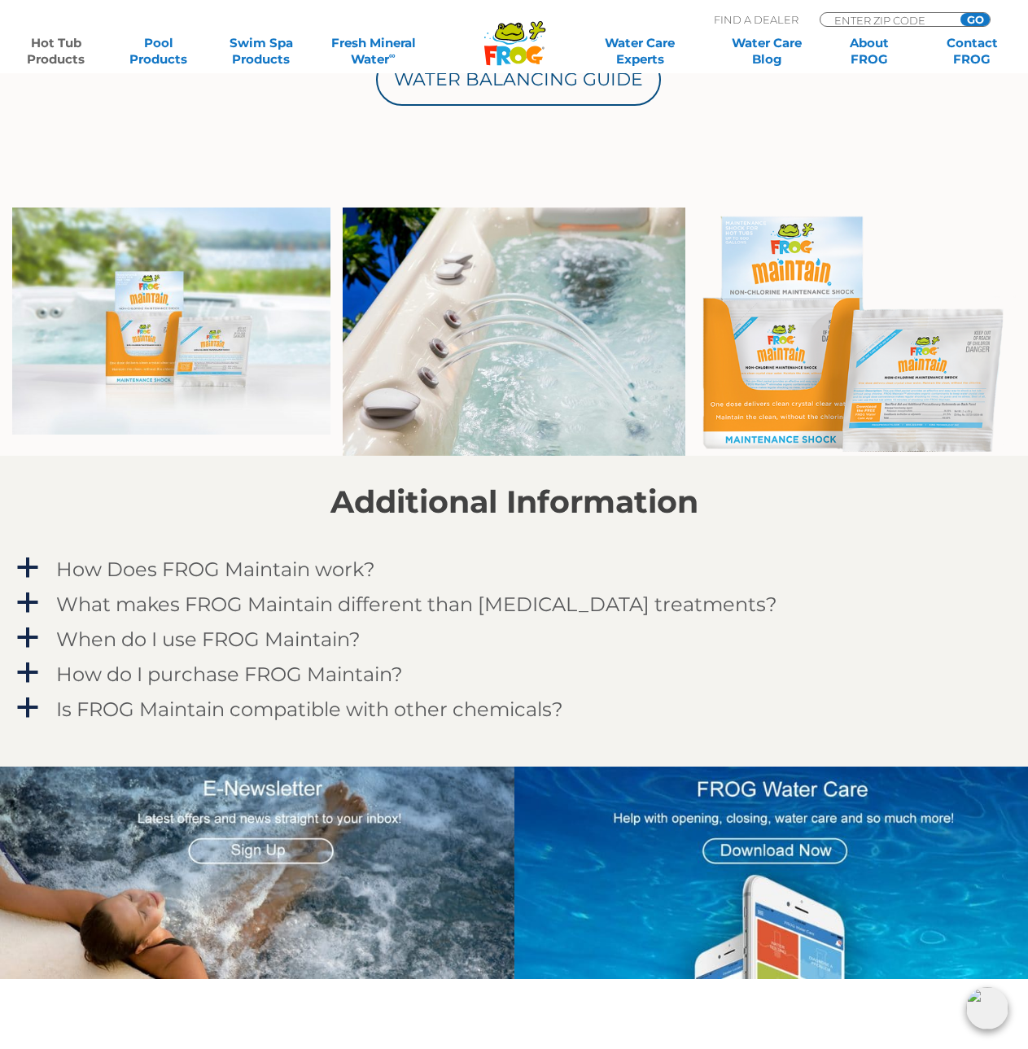
scroll to position [976, 0]
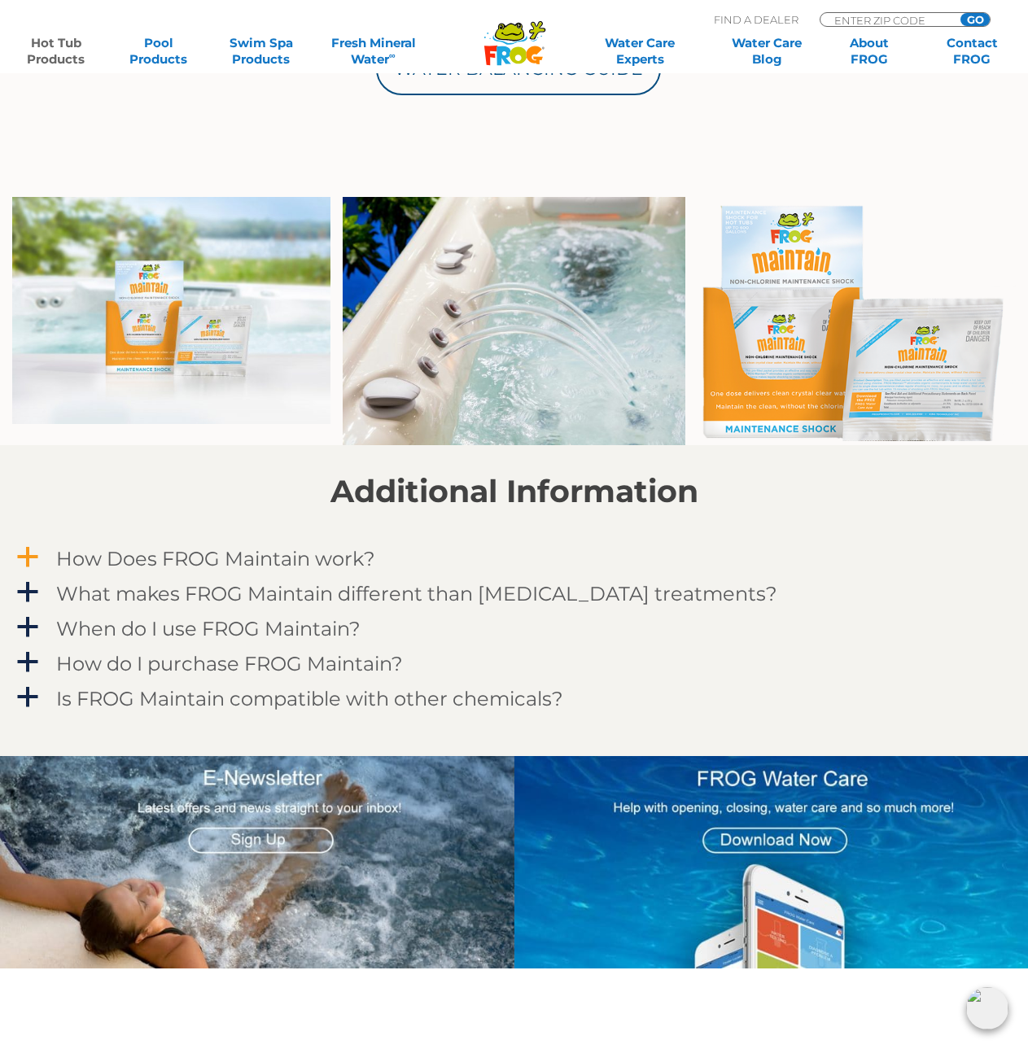
click at [244, 557] on h4 "How Does FROG Maintain work?" at bounding box center [215, 559] width 319 height 22
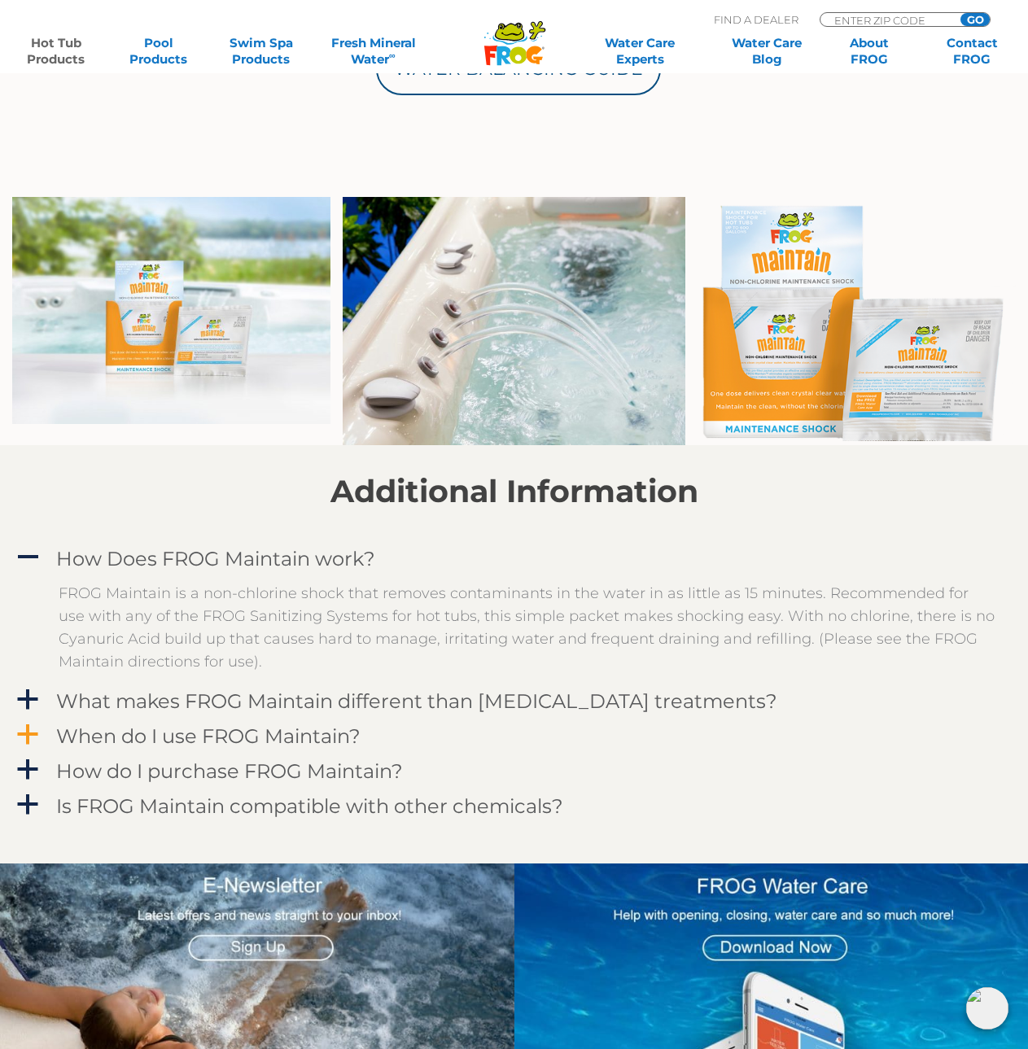
click at [263, 740] on h4 "When do I use FROG Maintain?" at bounding box center [208, 736] width 304 height 22
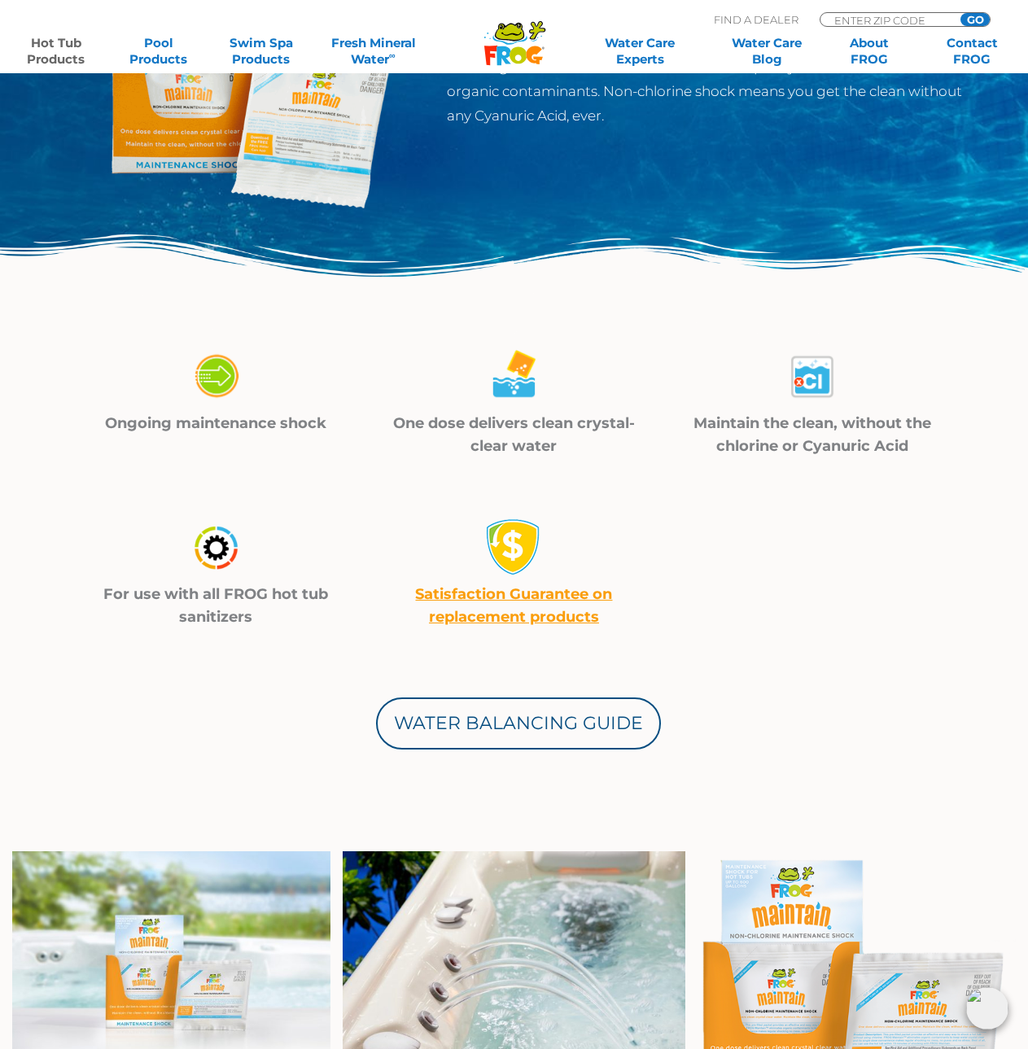
scroll to position [0, 0]
